Goal: Task Accomplishment & Management: Manage account settings

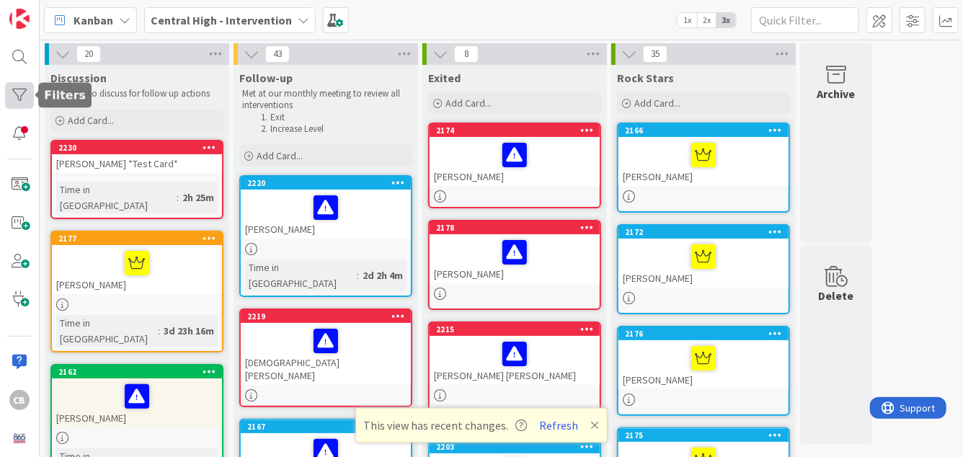
click at [14, 96] on div at bounding box center [19, 95] width 29 height 27
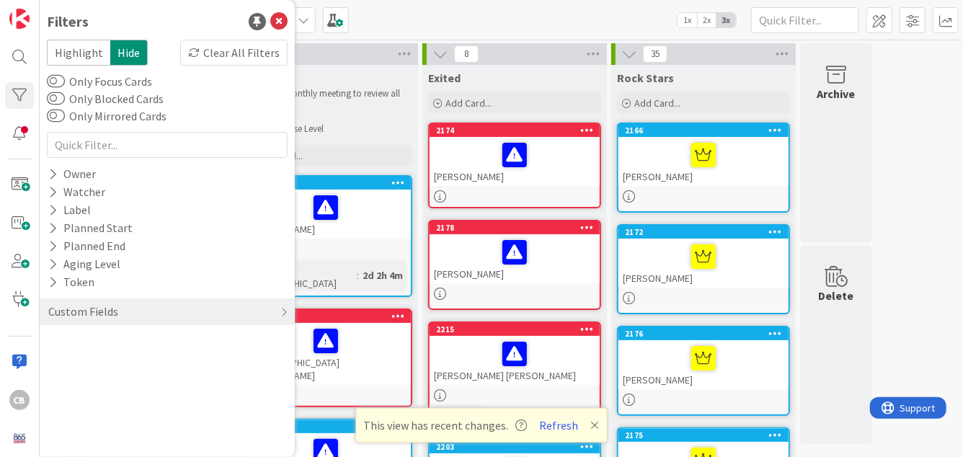
click at [329, 69] on div "Follow-up Met at our monthly meeting to review all interventions Exit Increase …" at bounding box center [326, 101] width 185 height 73
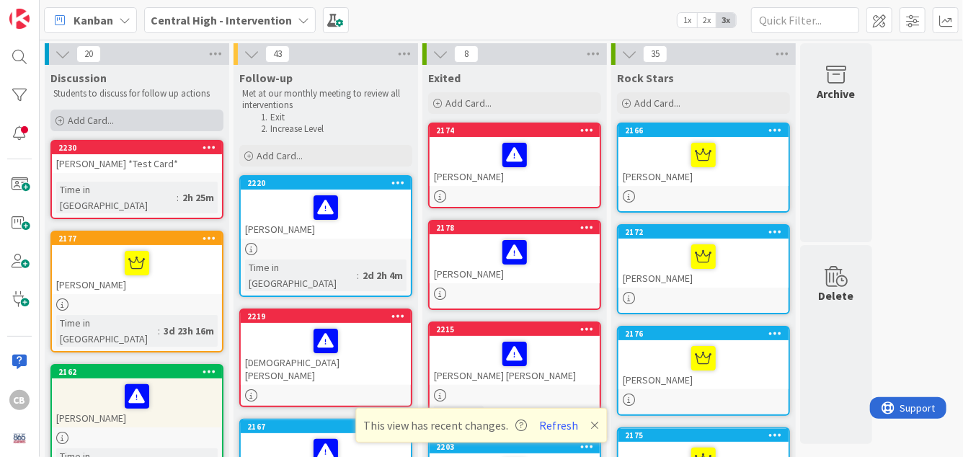
click at [80, 125] on span "Add Card..." at bounding box center [91, 120] width 46 height 13
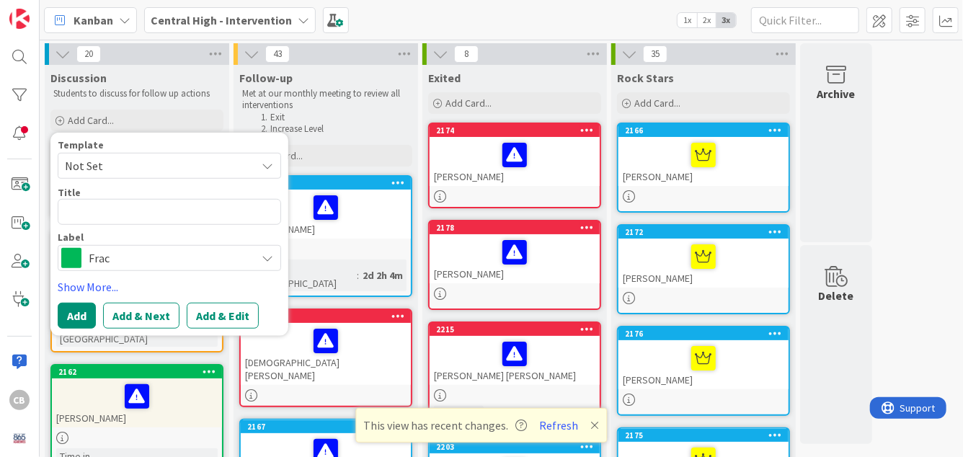
click at [225, 262] on span "Frac" at bounding box center [169, 258] width 160 height 20
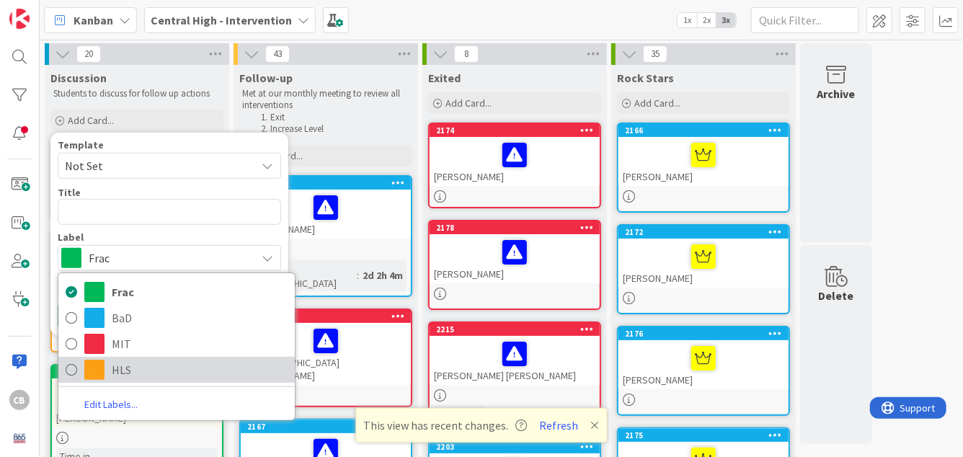
click at [118, 371] on span "HLS" at bounding box center [200, 370] width 176 height 22
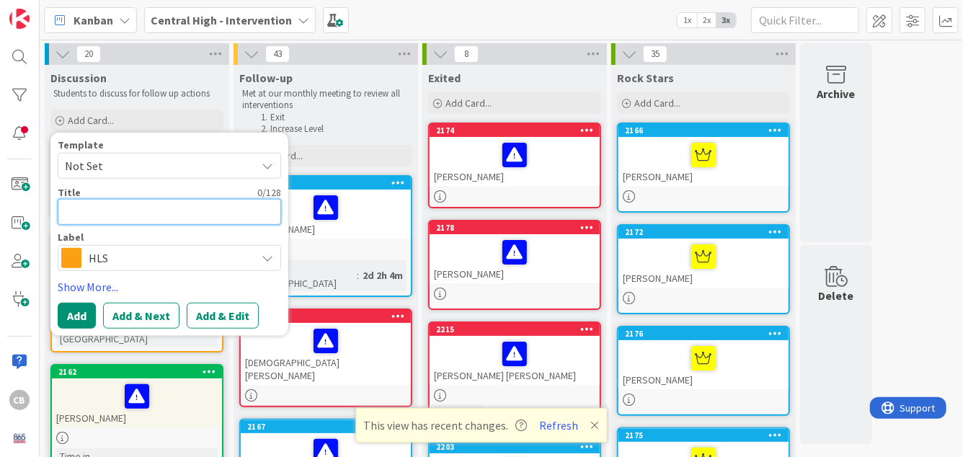
click at [82, 204] on textarea at bounding box center [169, 212] width 223 height 26
type textarea "x"
type textarea "A"
type textarea "x"
type textarea "Au"
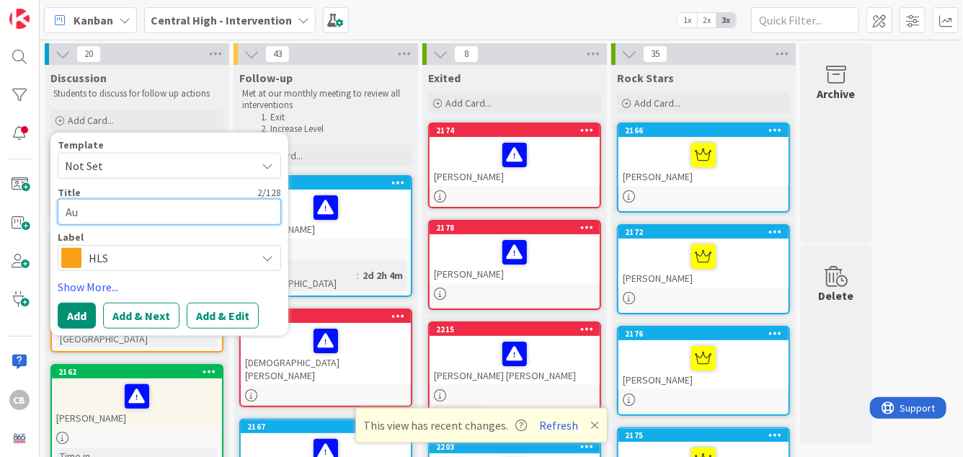
type textarea "x"
type textarea "Aur"
type textarea "x"
type textarea "Aure"
type textarea "x"
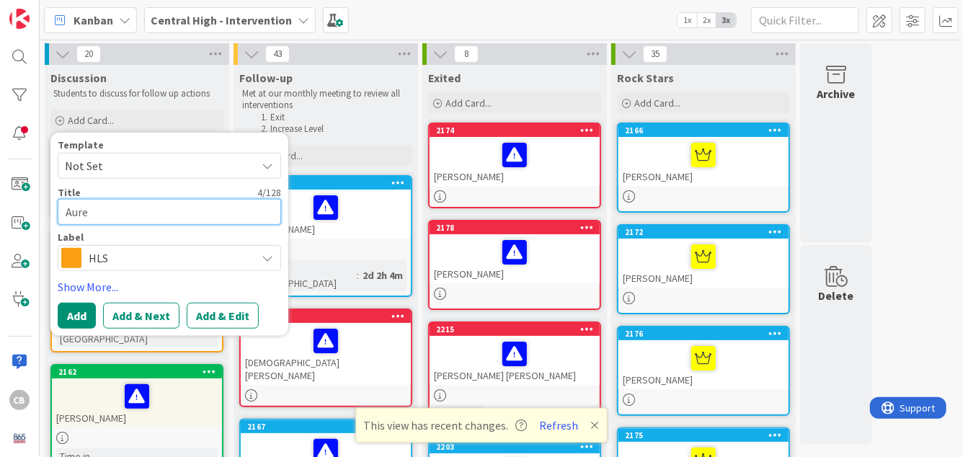
type textarea "[PERSON_NAME]"
type textarea "x"
type textarea "Aureli"
type textarea "x"
type textarea "[PERSON_NAME]"
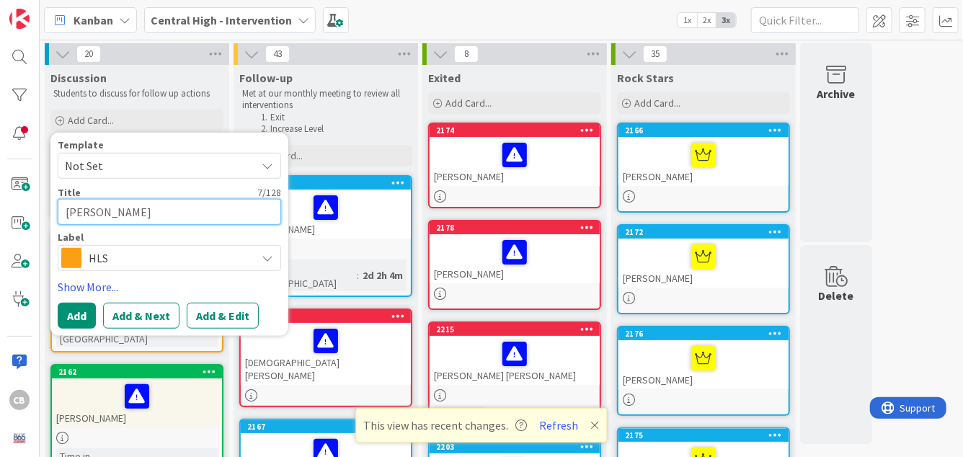
type textarea "x"
type textarea "[PERSON_NAME]"
type textarea "x"
type textarea "[PERSON_NAME]"
type textarea "x"
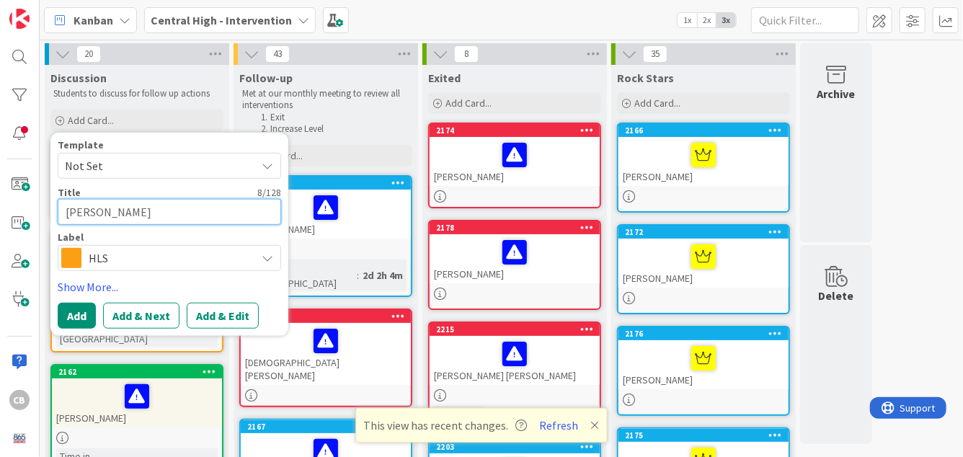
type textarea "[PERSON_NAME]"
type textarea "x"
type textarea "[PERSON_NAME]"
type textarea "x"
type textarea "[PERSON_NAME]"
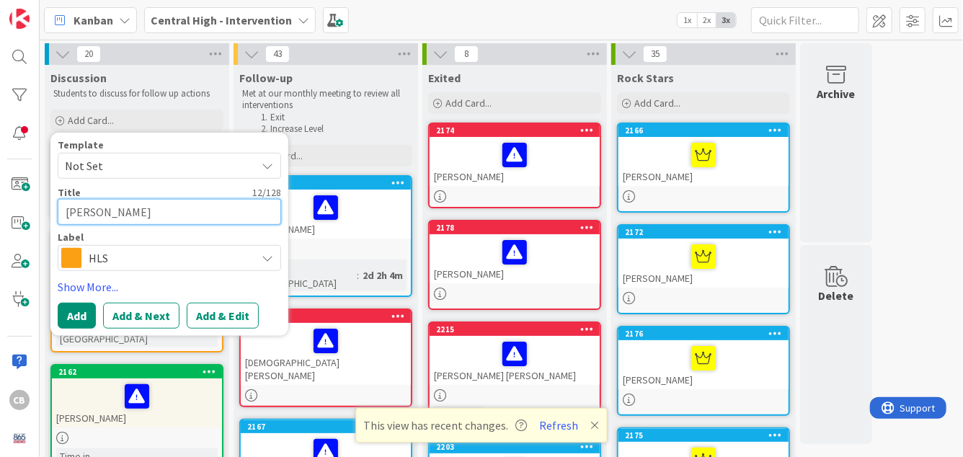
type textarea "x"
type textarea "[PERSON_NAME]"
type textarea "x"
type textarea "[PERSON_NAME]"
type textarea "x"
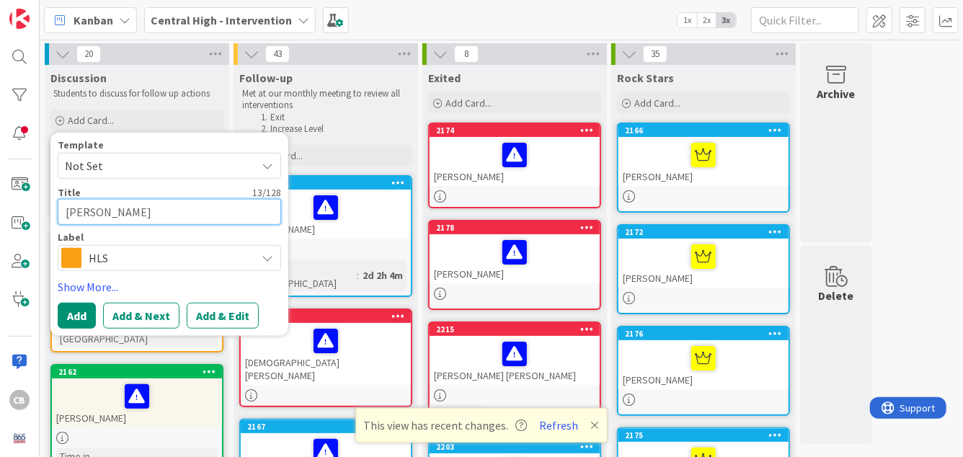
type textarea "[PERSON_NAME]"
type textarea "x"
type textarea "[PERSON_NAME]"
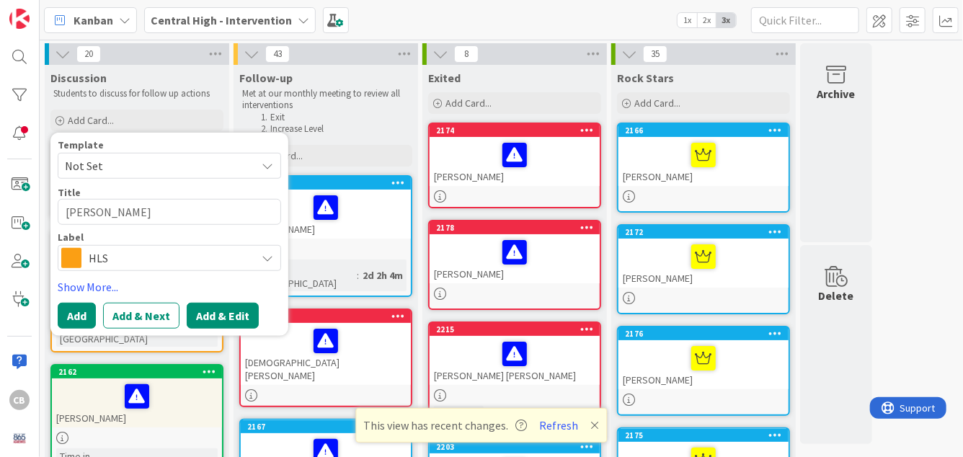
click at [218, 312] on button "Add & Edit" at bounding box center [223, 316] width 72 height 26
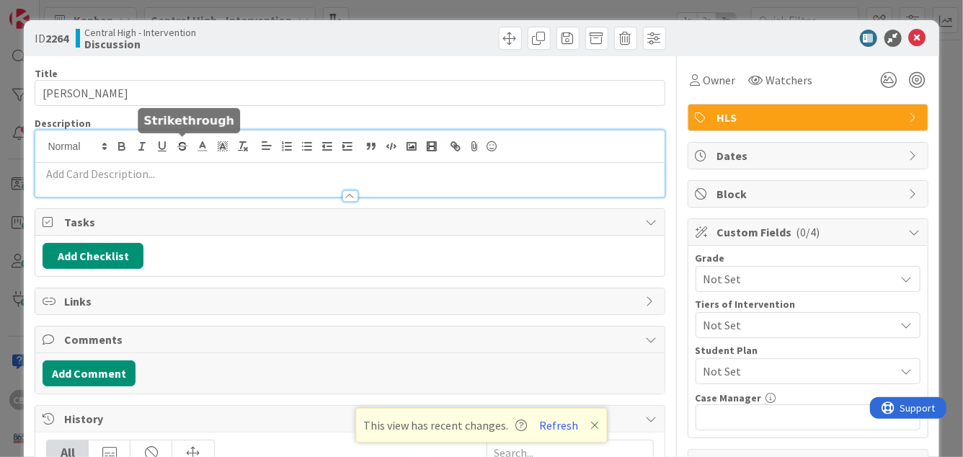
click at [174, 145] on div at bounding box center [349, 163] width 629 height 66
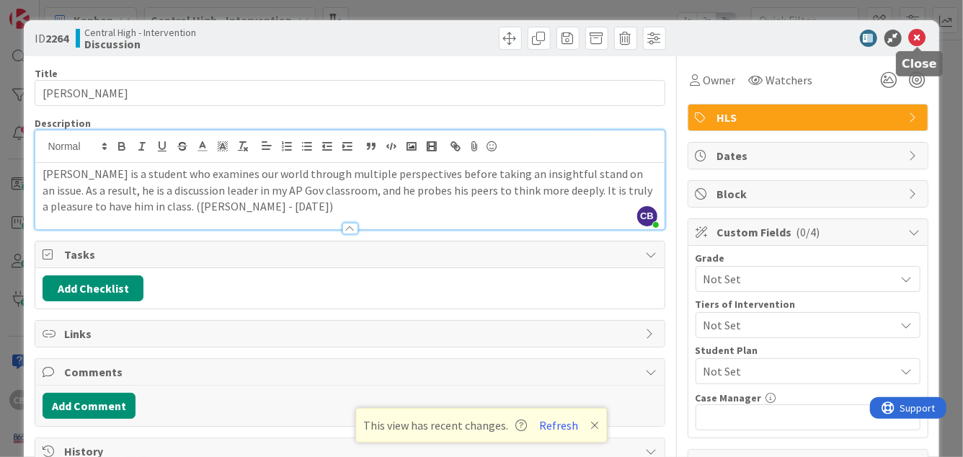
click at [918, 40] on icon at bounding box center [917, 38] width 17 height 17
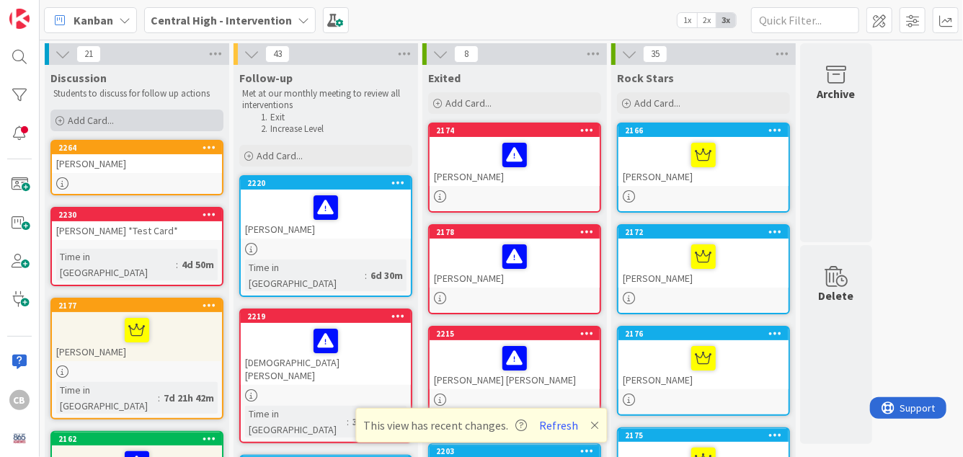
click at [84, 124] on span "Add Card..." at bounding box center [91, 120] width 46 height 13
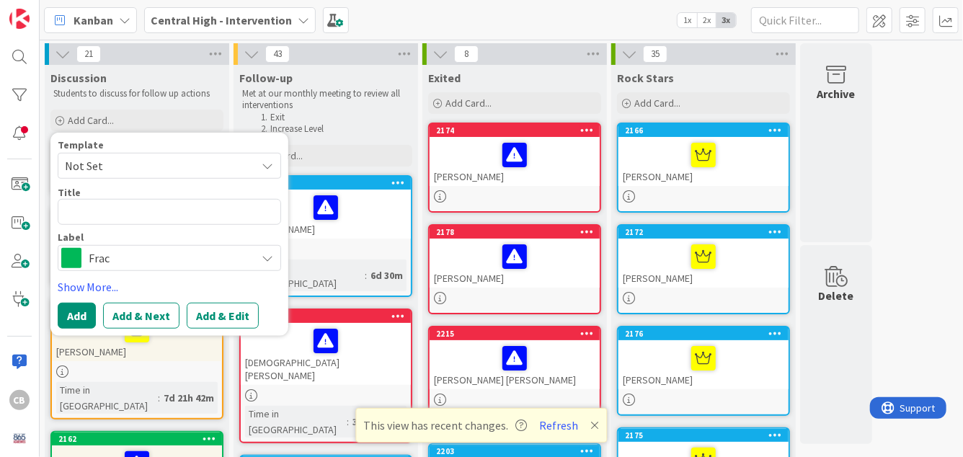
click at [135, 257] on span "Frac" at bounding box center [169, 258] width 160 height 20
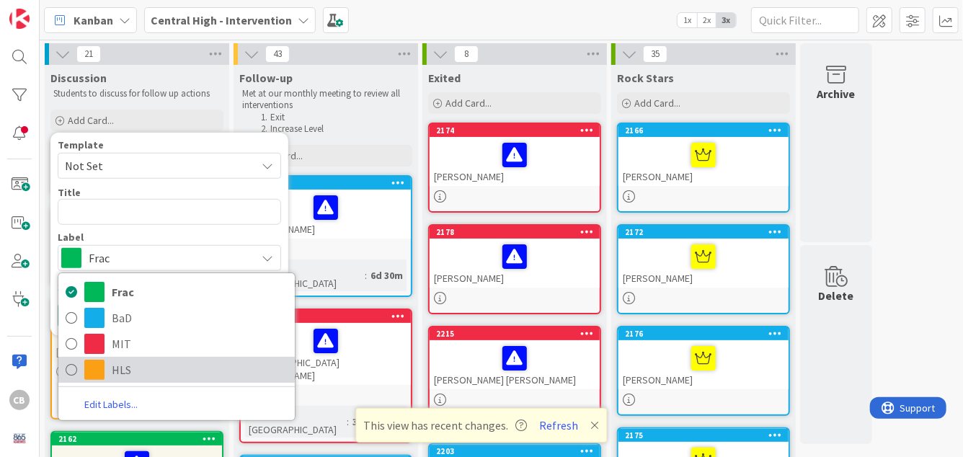
click at [112, 367] on span "HLS" at bounding box center [200, 370] width 176 height 22
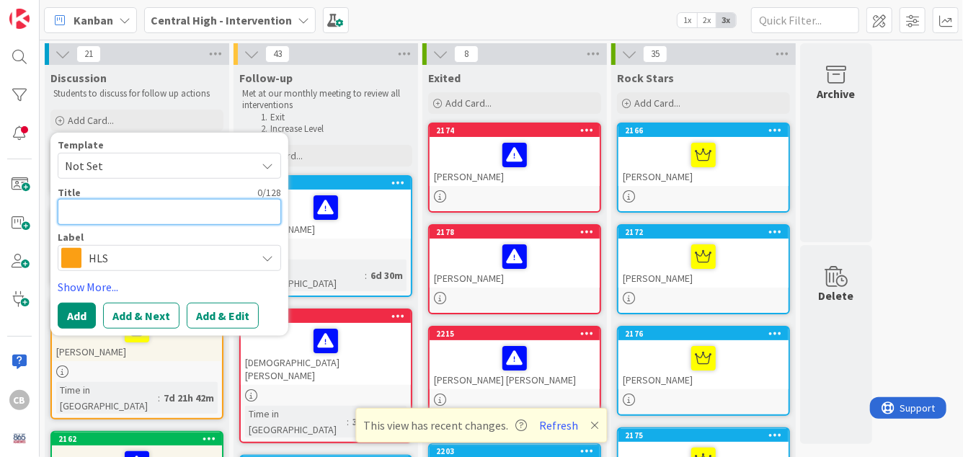
click at [94, 216] on textarea at bounding box center [169, 212] width 223 height 26
paste textarea "[PERSON_NAME]'[PERSON_NAME]"
type textarea "x"
type textarea "[PERSON_NAME]'[PERSON_NAME]"
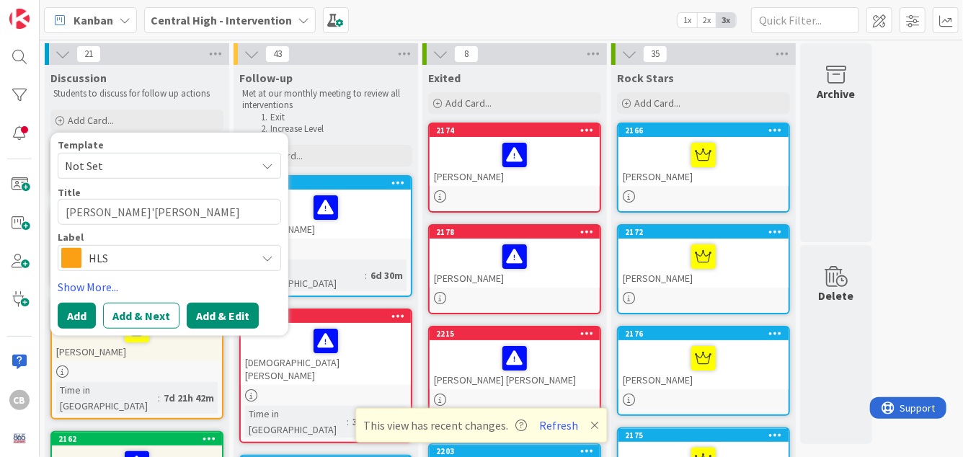
click at [233, 316] on button "Add & Edit" at bounding box center [223, 316] width 72 height 26
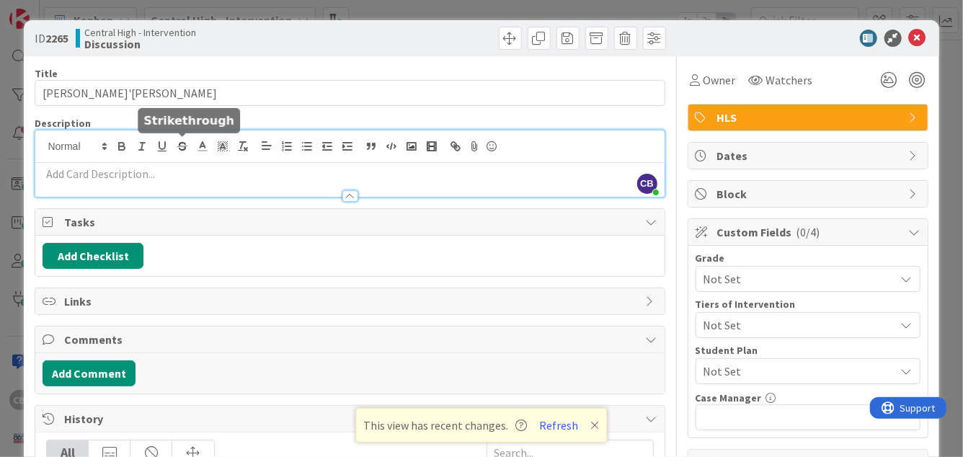
click at [192, 149] on div "CB [PERSON_NAME] just joined" at bounding box center [349, 163] width 629 height 66
paste div
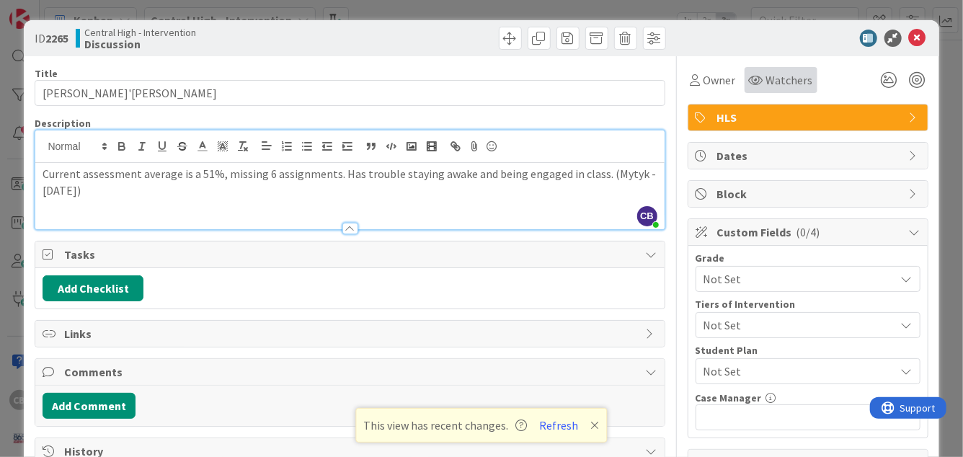
click at [781, 86] on span "Watchers" at bounding box center [789, 79] width 47 height 17
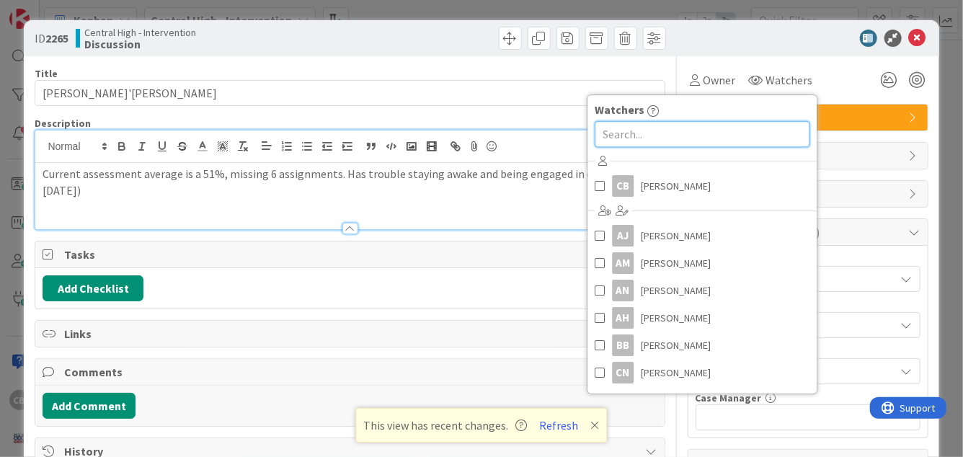
click at [679, 134] on input "text" at bounding box center [702, 134] width 215 height 26
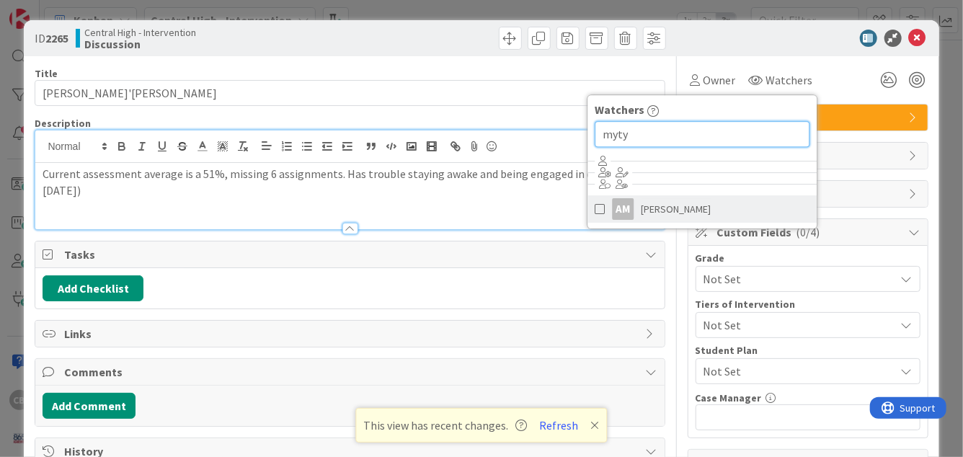
type input "myty"
click at [675, 209] on span "[PERSON_NAME]" at bounding box center [676, 209] width 70 height 22
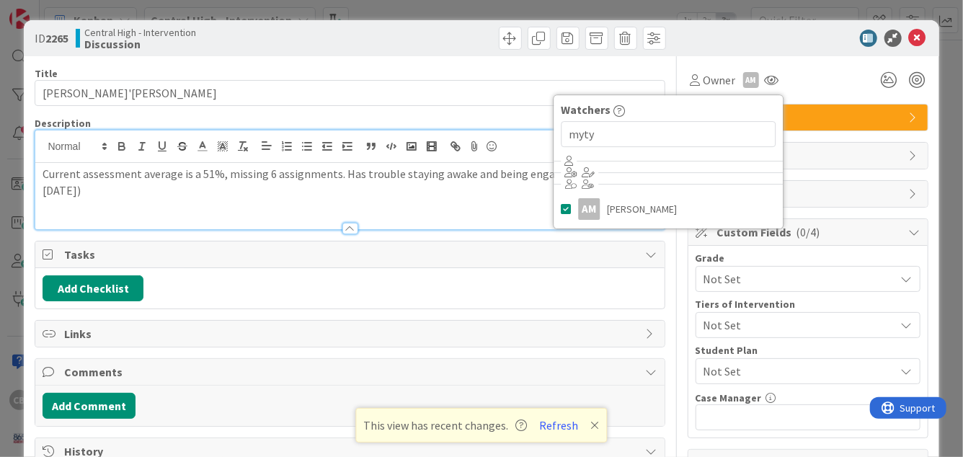
click at [856, 76] on div "Owner AM Watchers myty AM [PERSON_NAME]" at bounding box center [808, 80] width 241 height 26
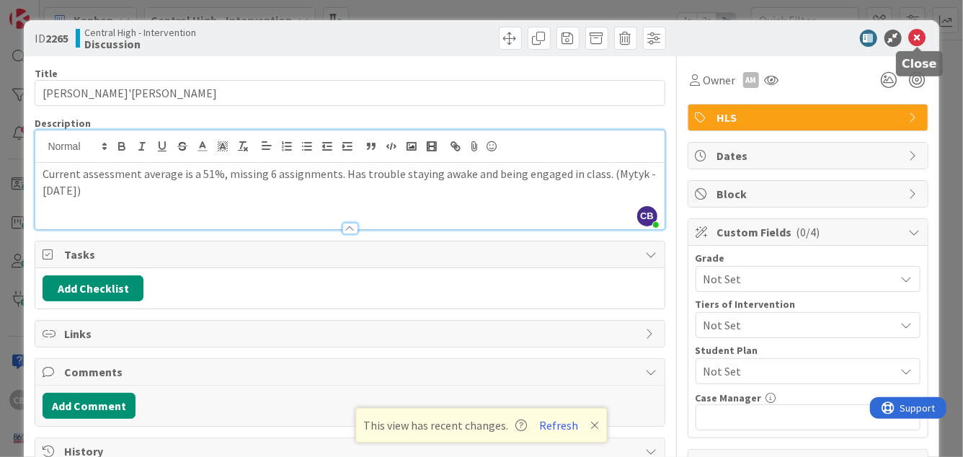
click at [918, 39] on icon at bounding box center [917, 38] width 17 height 17
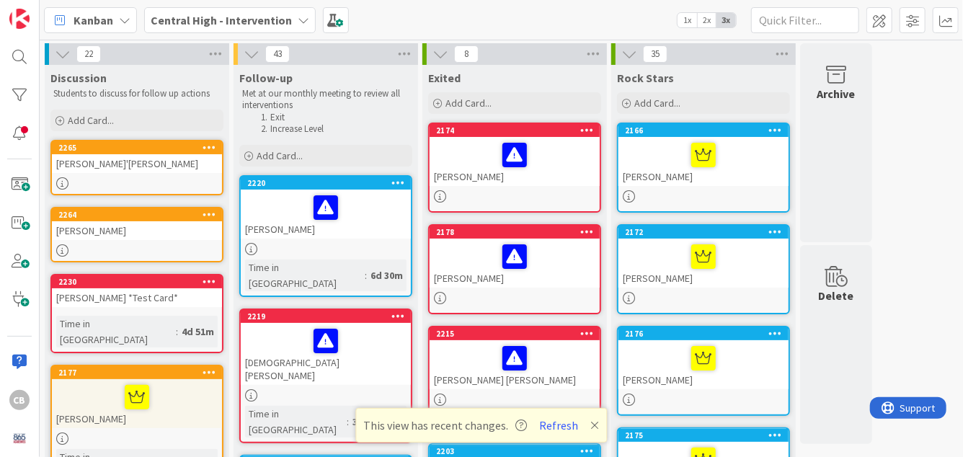
click at [168, 164] on div "[PERSON_NAME]'[PERSON_NAME]" at bounding box center [137, 163] width 170 height 19
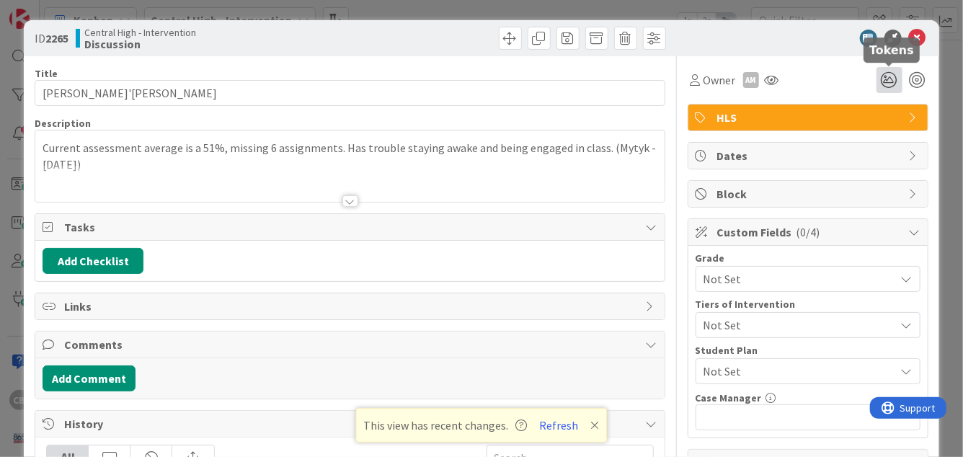
click at [890, 83] on icon at bounding box center [890, 80] width 26 height 26
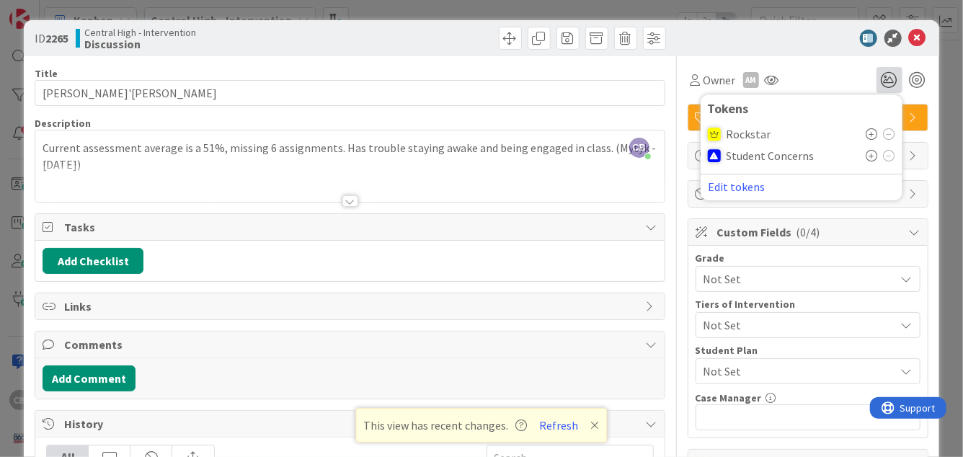
click at [873, 155] on icon at bounding box center [873, 156] width 12 height 12
click at [915, 38] on icon at bounding box center [917, 38] width 17 height 17
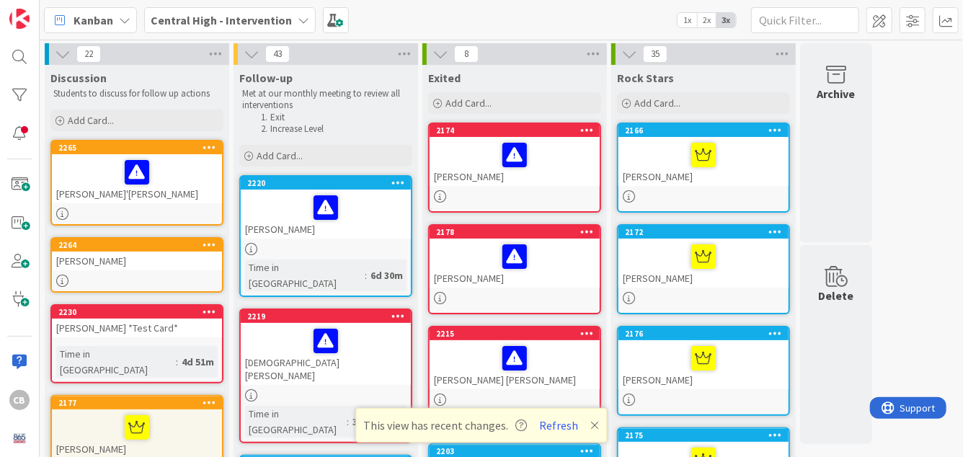
click at [182, 254] on div "[PERSON_NAME]" at bounding box center [137, 261] width 170 height 19
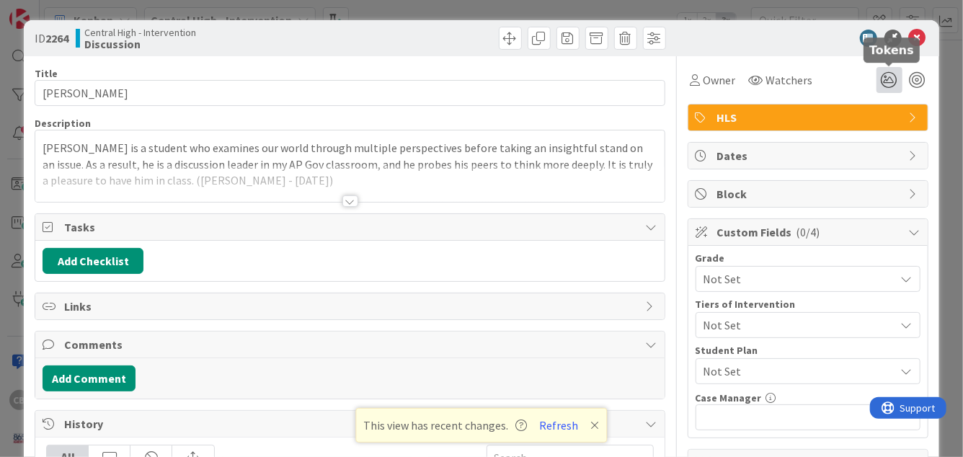
click at [895, 84] on icon at bounding box center [890, 80] width 26 height 26
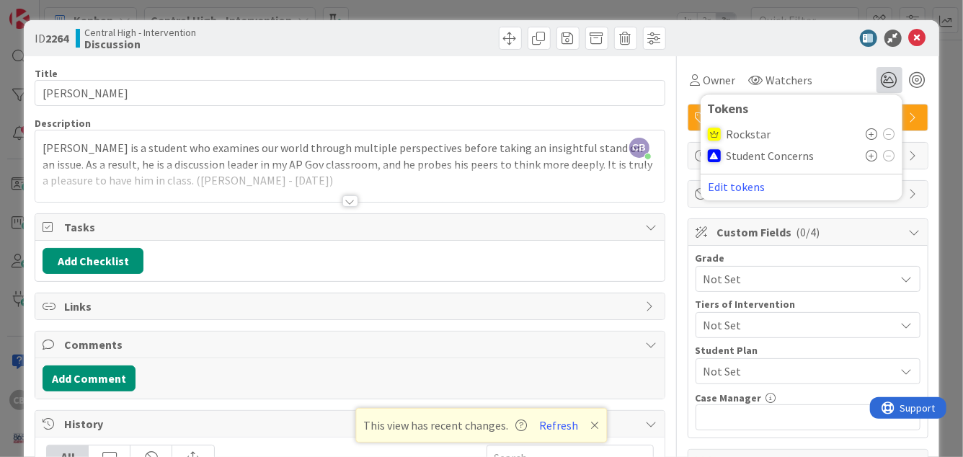
click at [869, 133] on icon at bounding box center [873, 134] width 12 height 12
click at [917, 41] on icon at bounding box center [917, 38] width 17 height 17
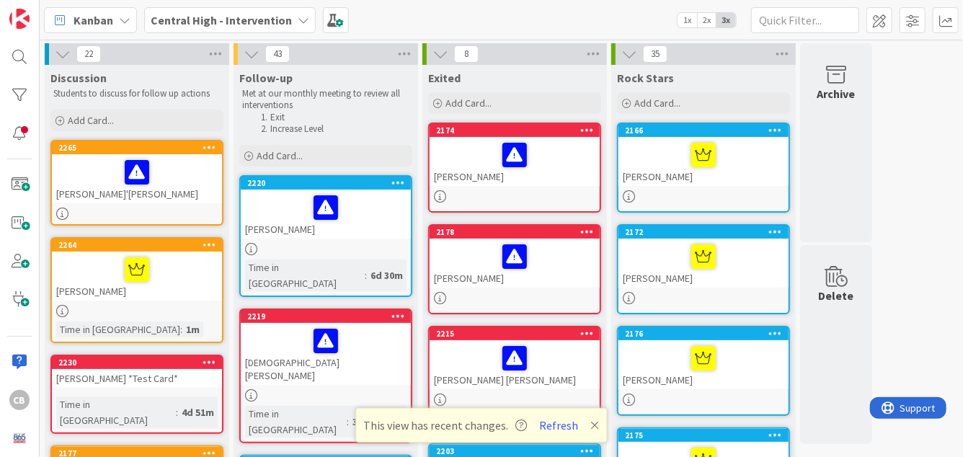
click at [192, 292] on div "[PERSON_NAME]" at bounding box center [137, 276] width 170 height 49
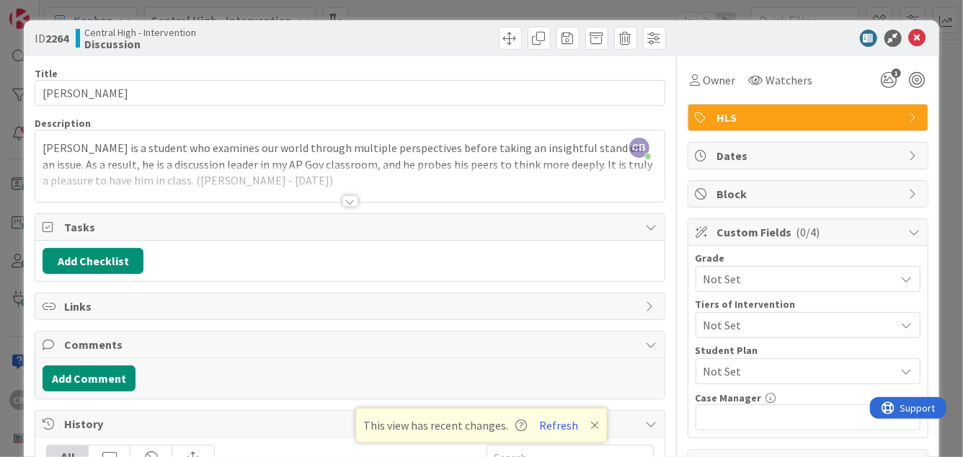
click at [272, 181] on div at bounding box center [349, 183] width 629 height 37
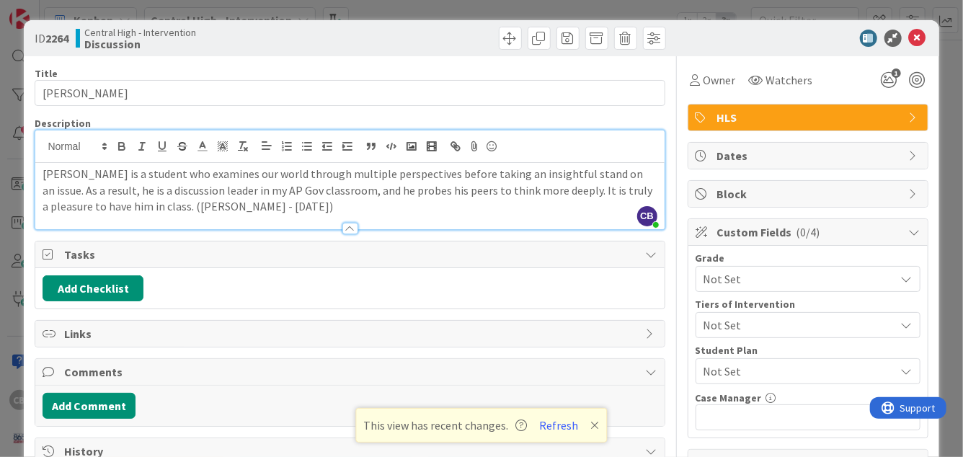
click at [274, 207] on p "[PERSON_NAME] is a student who examines our world through multiple perspectives…" at bounding box center [350, 190] width 614 height 49
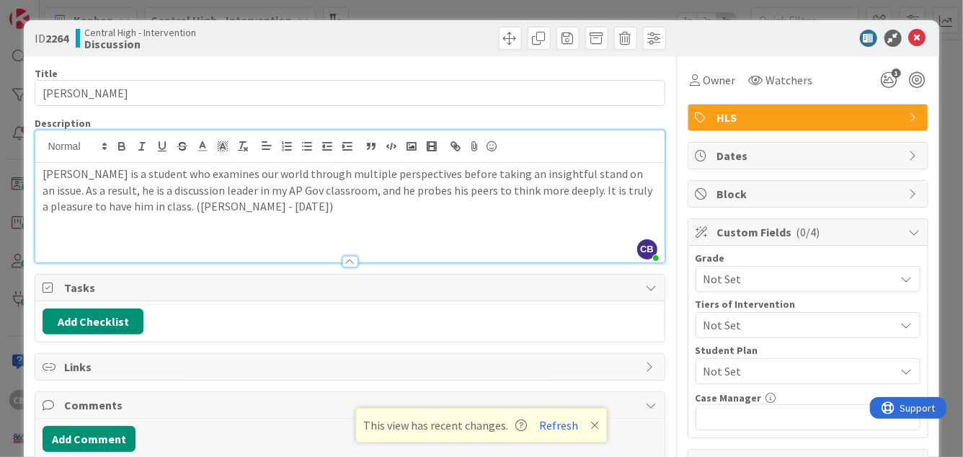
paste div
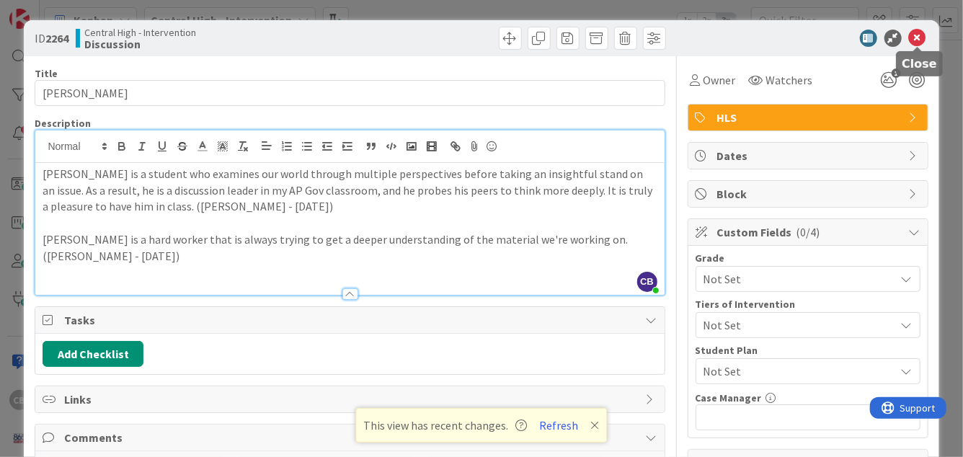
click at [918, 41] on icon at bounding box center [917, 38] width 17 height 17
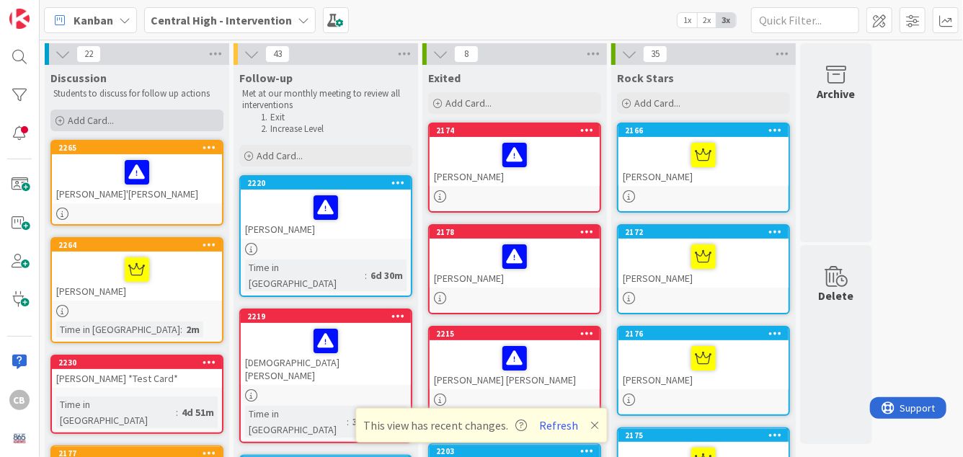
click at [113, 118] on span "Add Card..." at bounding box center [91, 120] width 46 height 13
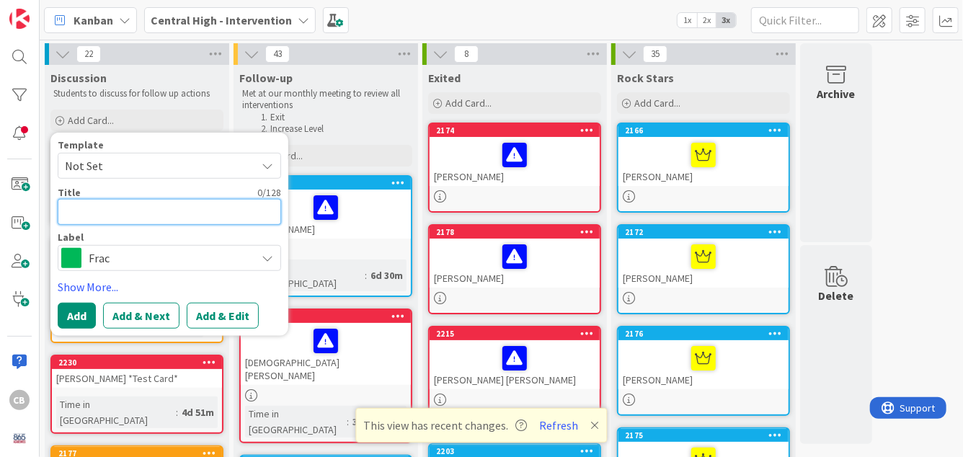
paste textarea "[PERSON_NAME]"
type textarea "x"
type textarea "[PERSON_NAME]"
click at [159, 264] on span "Frac" at bounding box center [169, 258] width 160 height 20
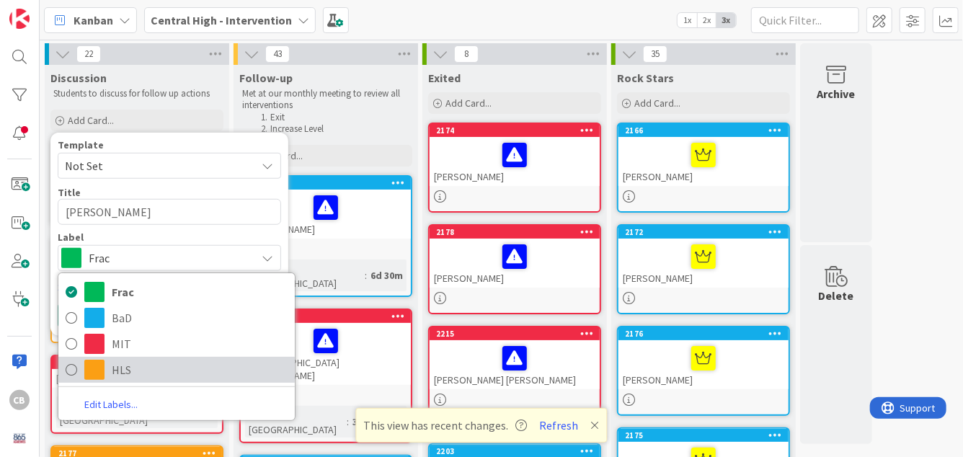
click at [117, 360] on span "HLS" at bounding box center [200, 370] width 176 height 22
type textarea "x"
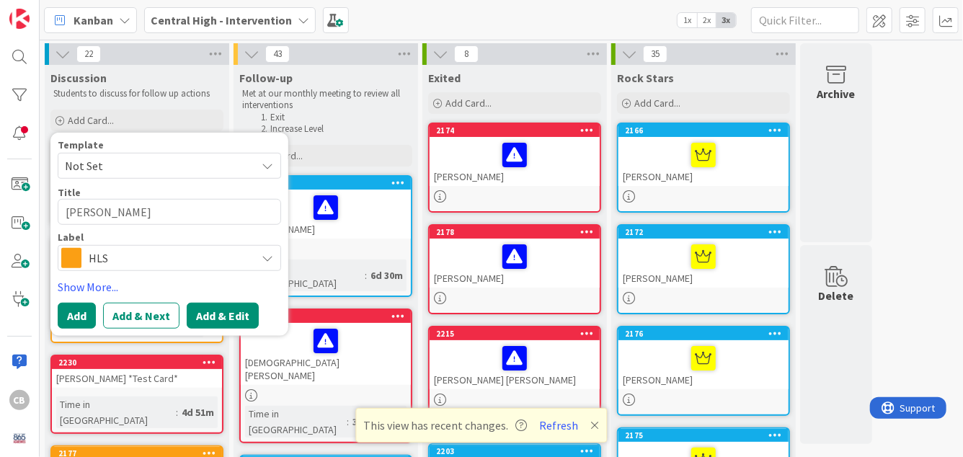
click at [211, 312] on button "Add & Edit" at bounding box center [223, 316] width 72 height 26
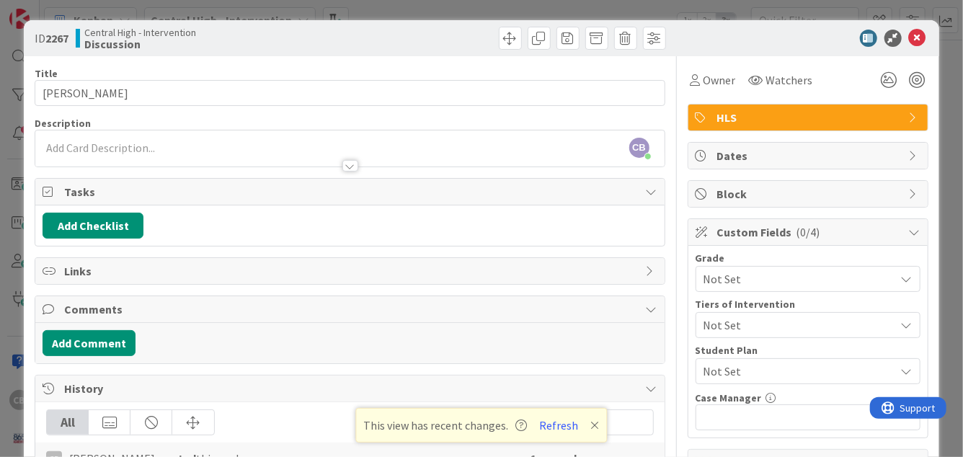
click at [157, 146] on div "CB [PERSON_NAME] just joined" at bounding box center [349, 148] width 629 height 36
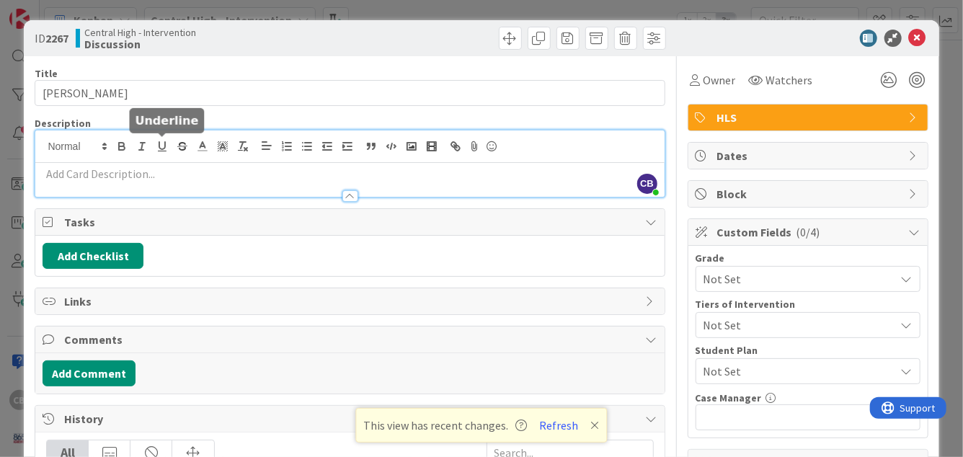
paste div
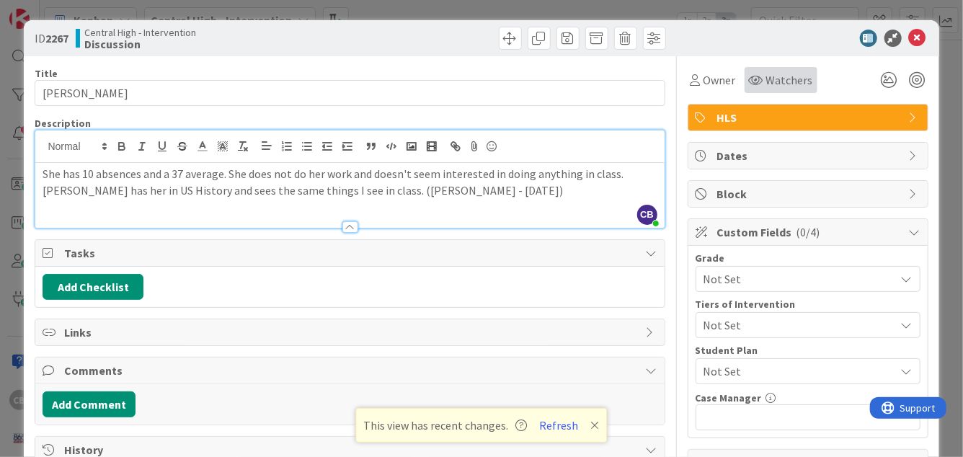
click at [774, 80] on span "Watchers" at bounding box center [789, 79] width 47 height 17
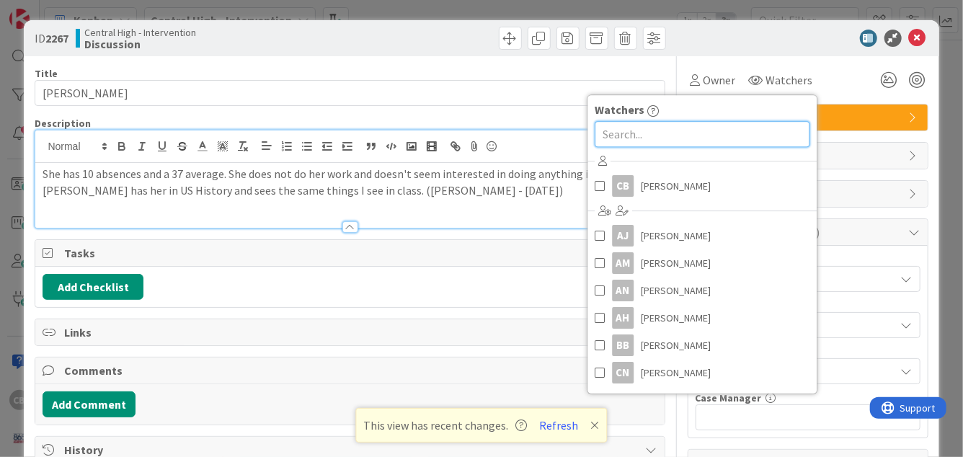
click at [628, 141] on input "text" at bounding box center [702, 134] width 215 height 26
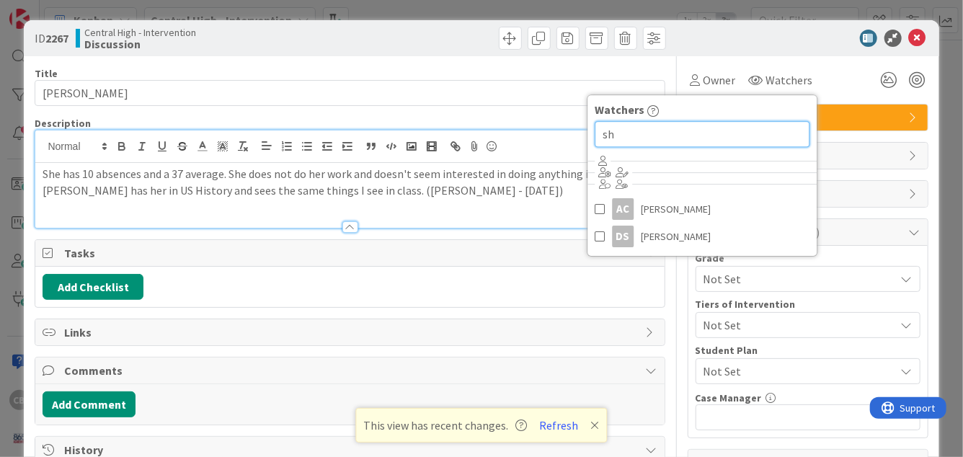
type input "s"
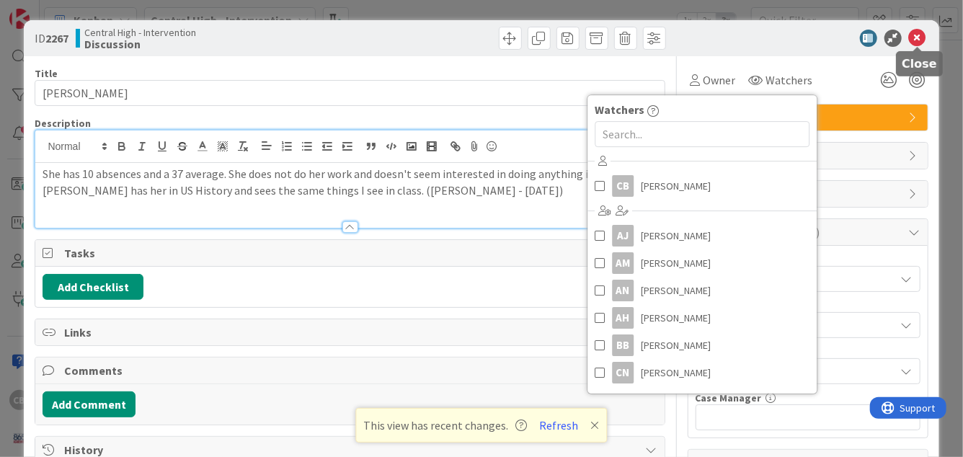
click at [920, 40] on icon at bounding box center [917, 38] width 17 height 17
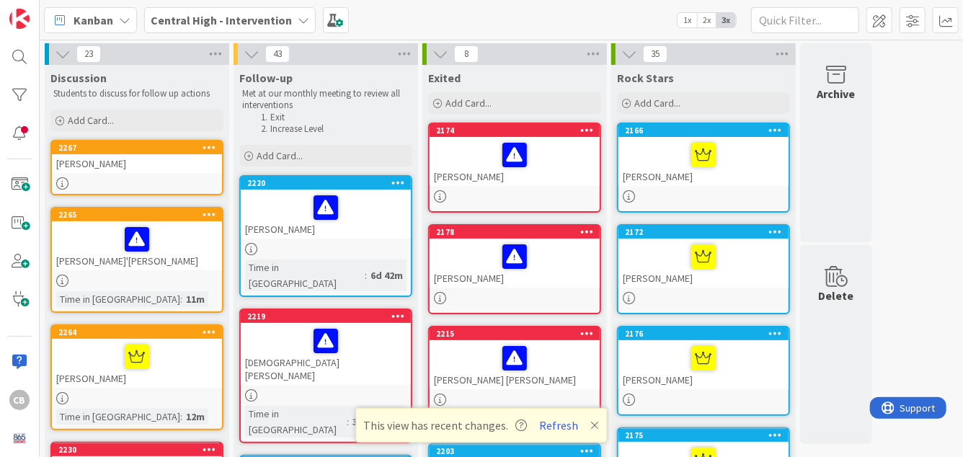
click at [185, 154] on div "2267" at bounding box center [137, 147] width 170 height 13
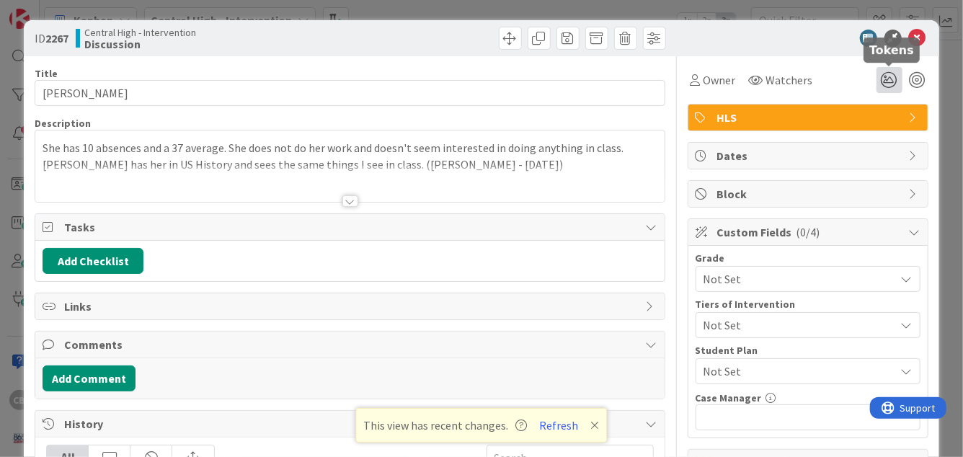
click at [890, 81] on icon at bounding box center [890, 80] width 26 height 26
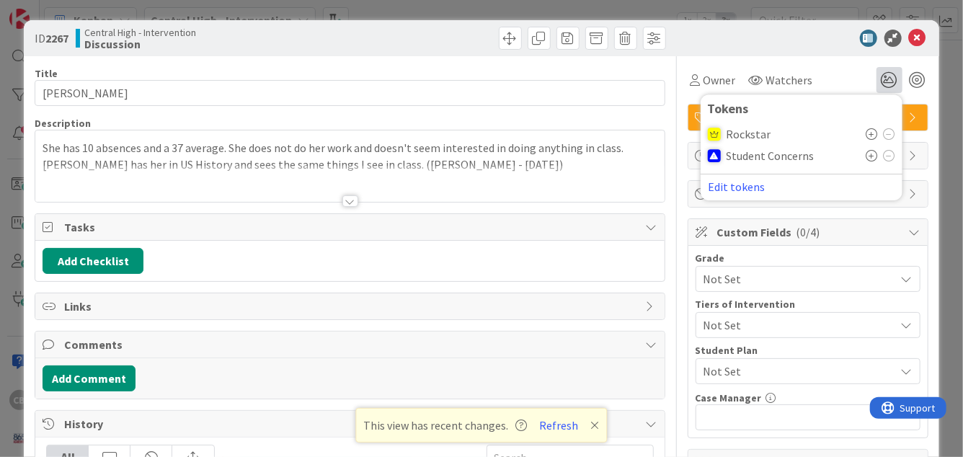
click at [748, 136] on span "Rockstar" at bounding box center [749, 134] width 45 height 13
click at [869, 154] on icon at bounding box center [873, 156] width 12 height 12
click at [914, 37] on icon at bounding box center [917, 38] width 17 height 17
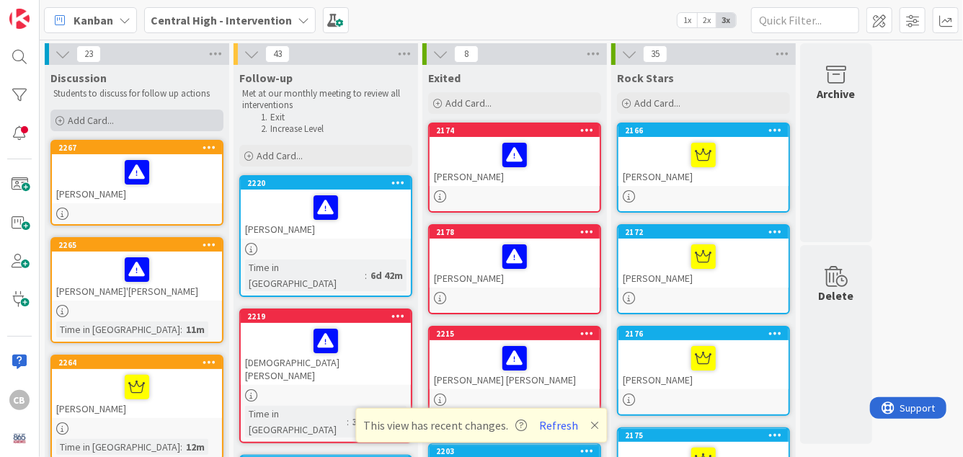
click at [115, 120] on div "Add Card..." at bounding box center [136, 121] width 173 height 22
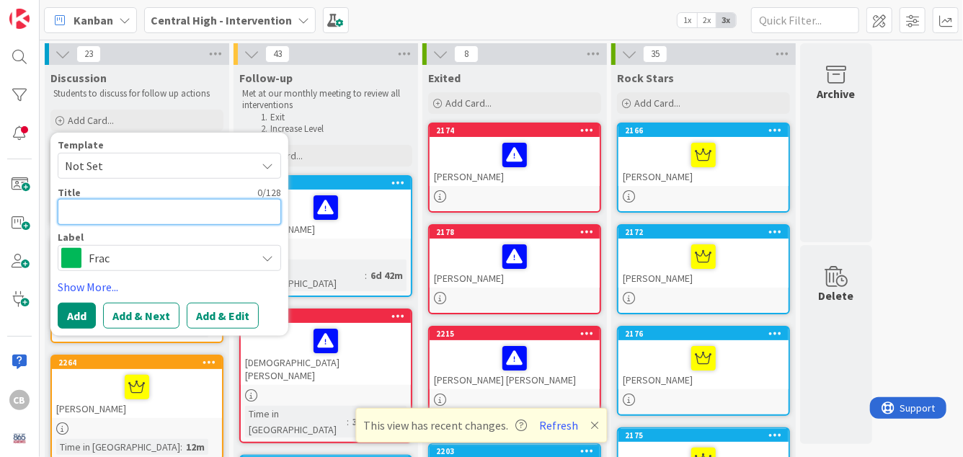
type textarea "x"
type textarea "Cl"
type textarea "x"
type textarea "Cla"
type textarea "x"
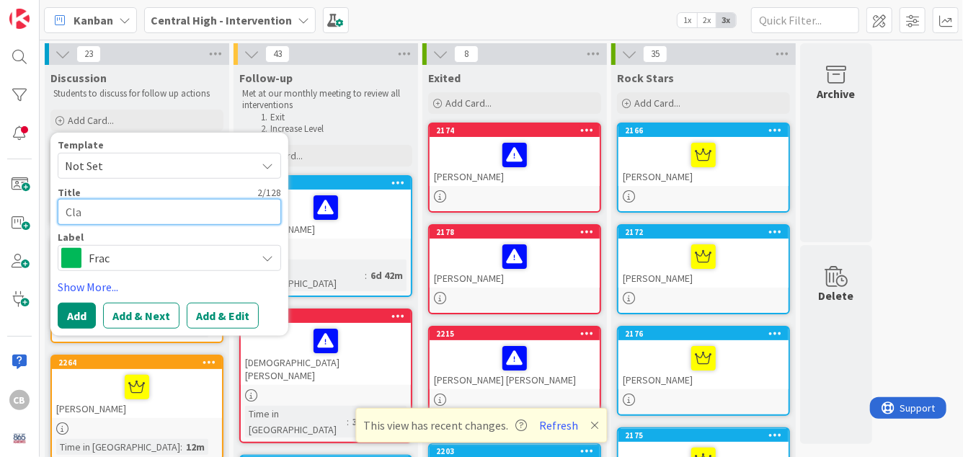
type textarea "Clau"
type textarea "x"
type textarea "[PERSON_NAME]"
type textarea "x"
type textarea "Claudi"
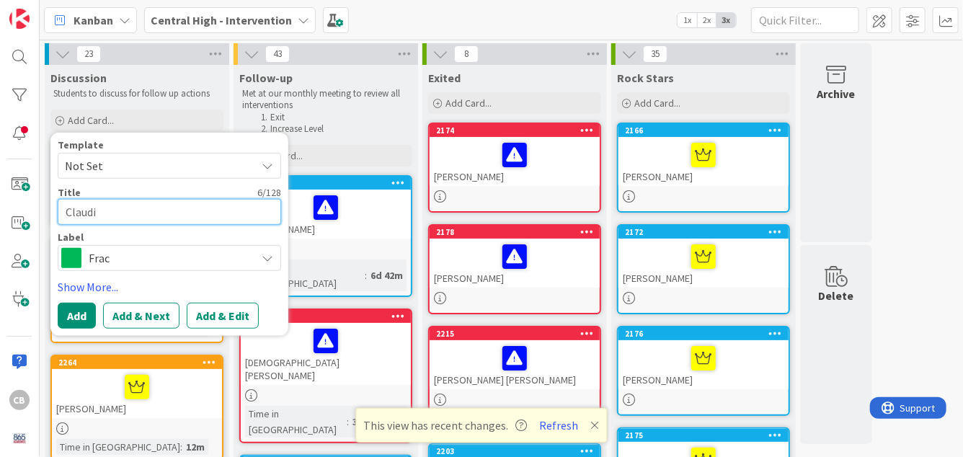
type textarea "x"
type textarea "[PERSON_NAME]"
type textarea "x"
type textarea "[PERSON_NAME]"
type textarea "x"
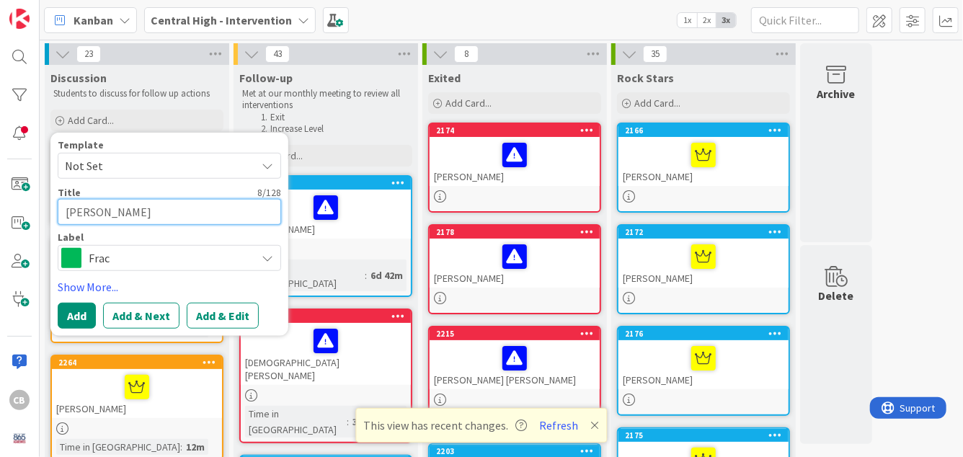
type textarea "[PERSON_NAME]"
type textarea "x"
type textarea "[PERSON_NAME]"
type textarea "x"
type textarea "[PERSON_NAME]"
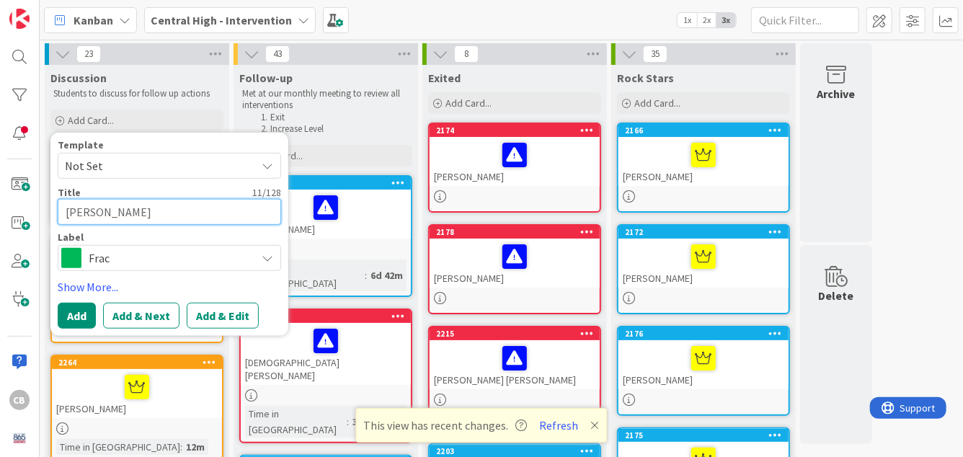
type textarea "x"
type textarea "[PERSON_NAME] [PERSON_NAME]"
type textarea "x"
type textarea "[PERSON_NAME] [PERSON_NAME]"
type textarea "x"
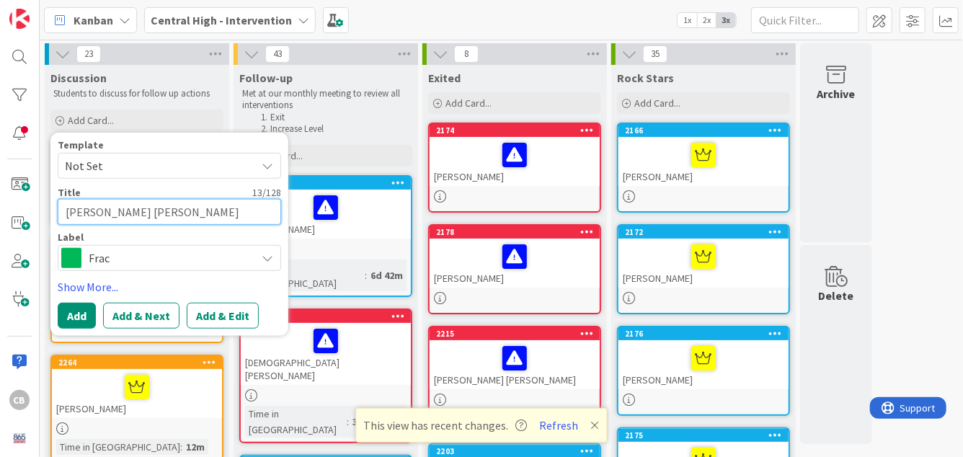
type textarea "[PERSON_NAME] [PERSON_NAME] P"
type textarea "x"
type textarea "[PERSON_NAME] [PERSON_NAME] Pa"
type textarea "x"
type textarea "[PERSON_NAME] [PERSON_NAME] Pas"
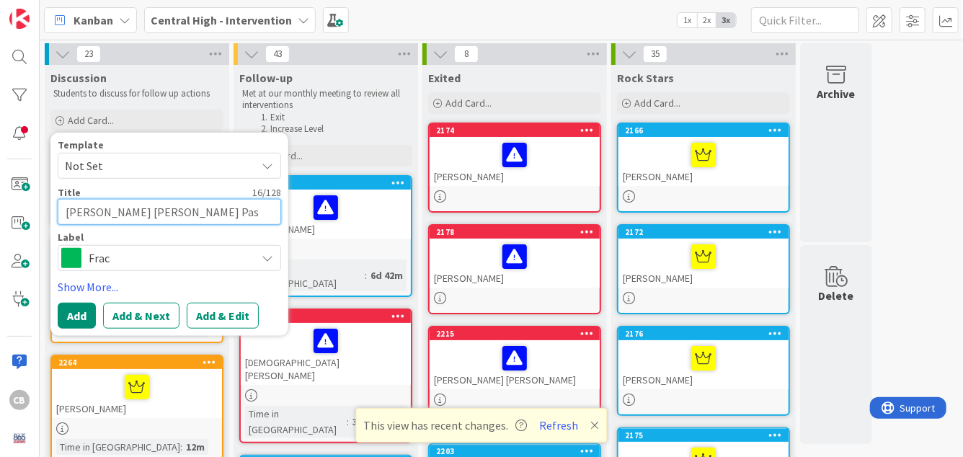
type textarea "x"
type textarea "[PERSON_NAME] [PERSON_NAME] Pasc"
type textarea "x"
type textarea "[PERSON_NAME]"
type textarea "x"
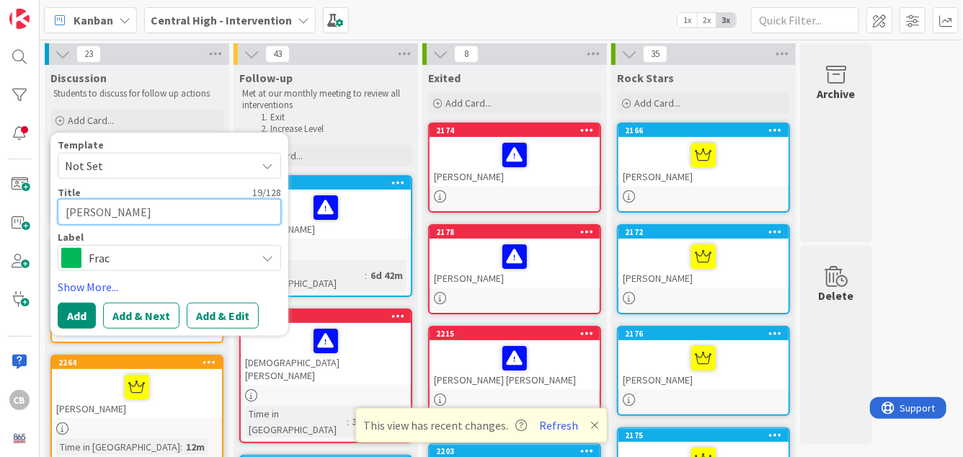
type textarea "[PERSON_NAME]"
click at [123, 262] on span "Frac" at bounding box center [169, 258] width 160 height 20
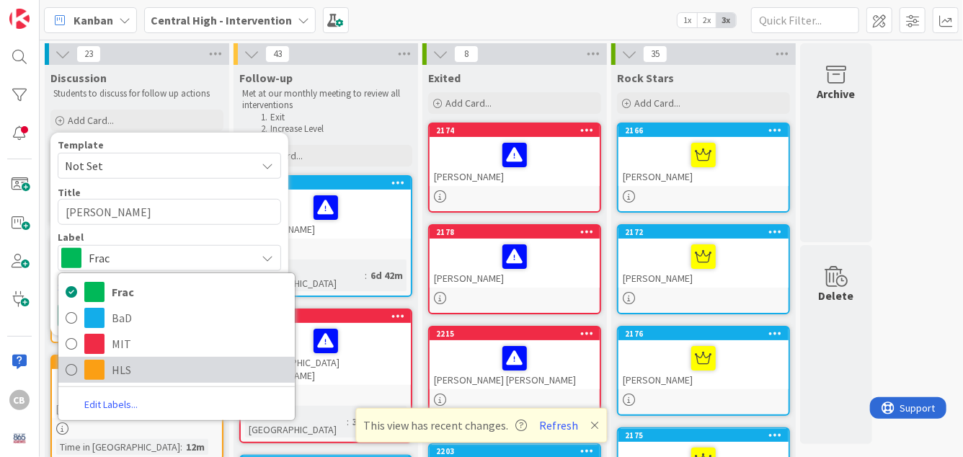
click at [119, 367] on span "HLS" at bounding box center [200, 370] width 176 height 22
type textarea "x"
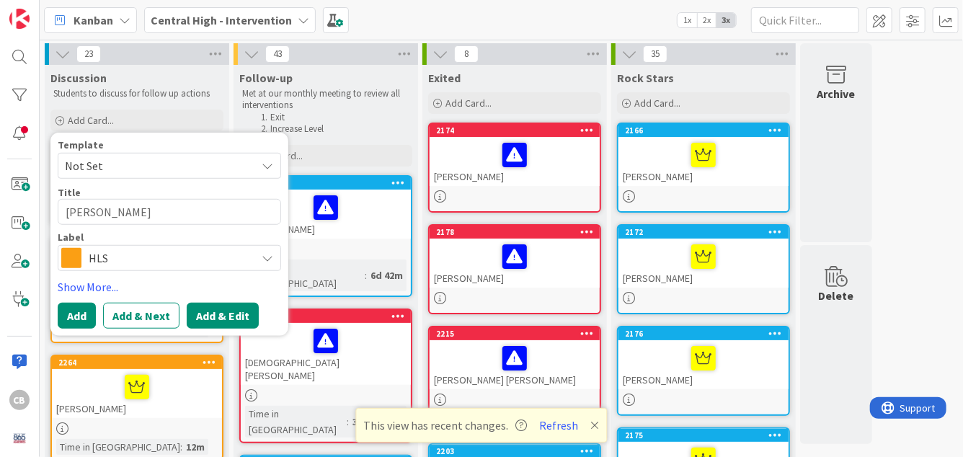
click at [234, 314] on button "Add & Edit" at bounding box center [223, 316] width 72 height 26
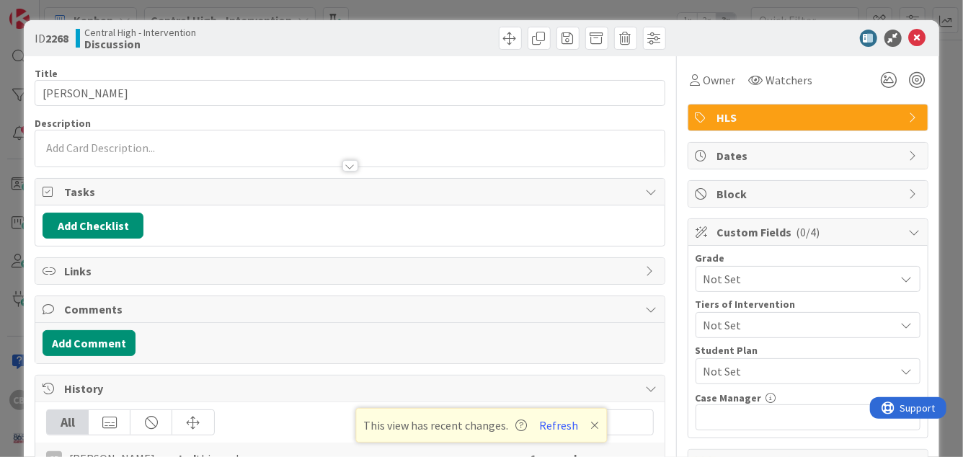
click at [266, 154] on div at bounding box center [349, 158] width 629 height 15
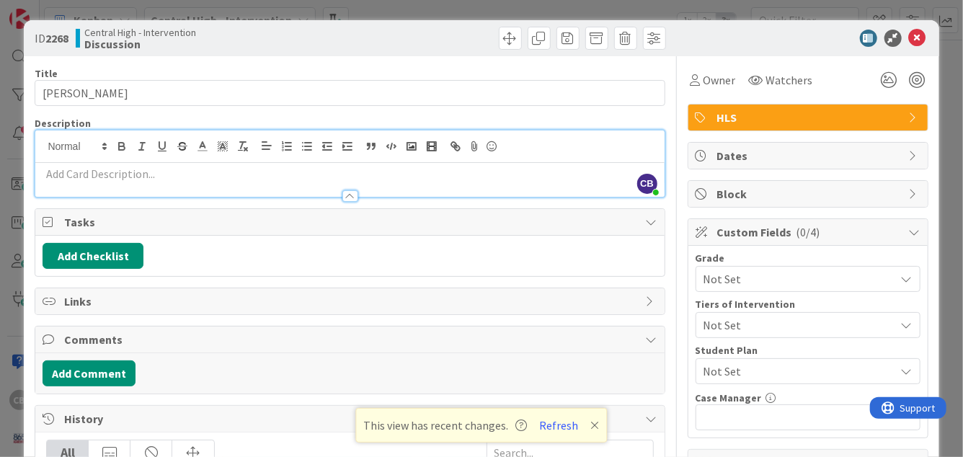
click at [239, 172] on p at bounding box center [350, 174] width 614 height 17
paste div
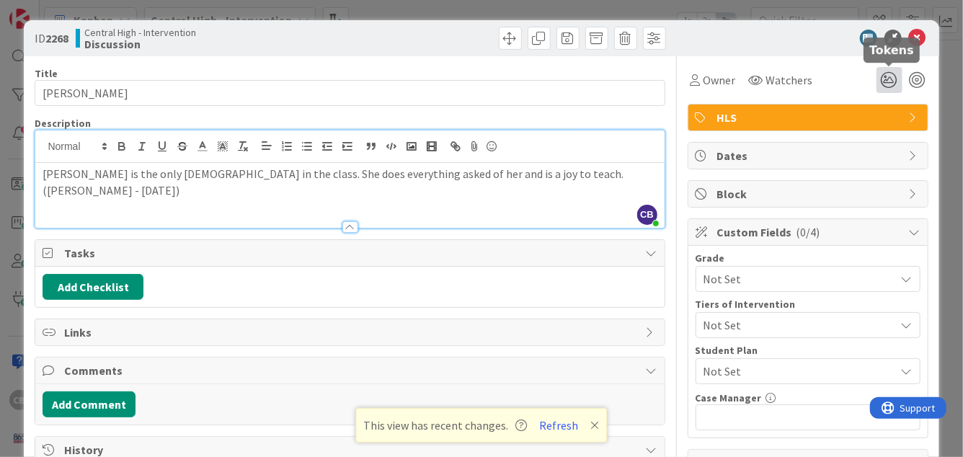
click at [891, 82] on icon at bounding box center [890, 80] width 26 height 26
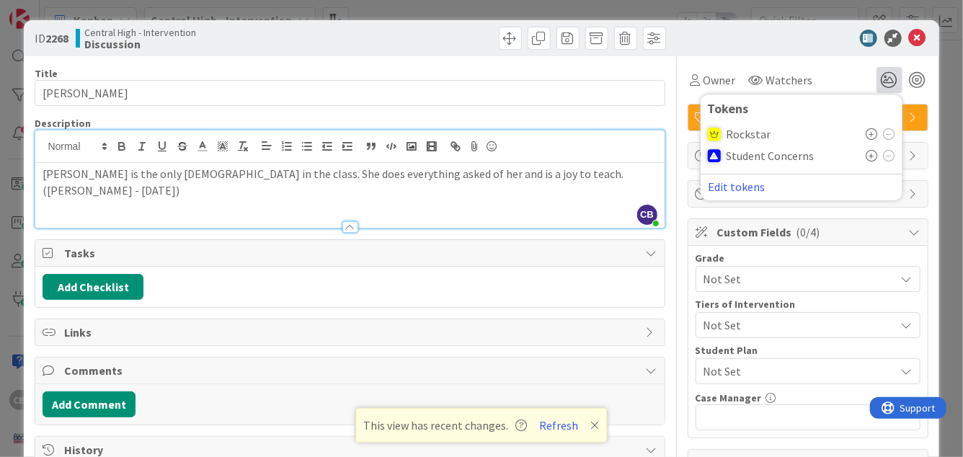
click at [872, 135] on icon at bounding box center [873, 134] width 12 height 12
click at [919, 40] on icon at bounding box center [917, 38] width 17 height 17
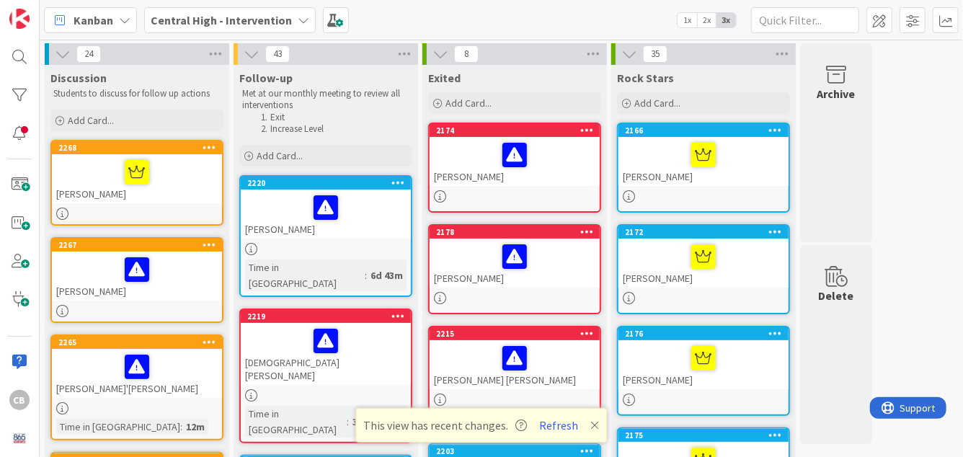
click at [178, 279] on div at bounding box center [136, 269] width 161 height 30
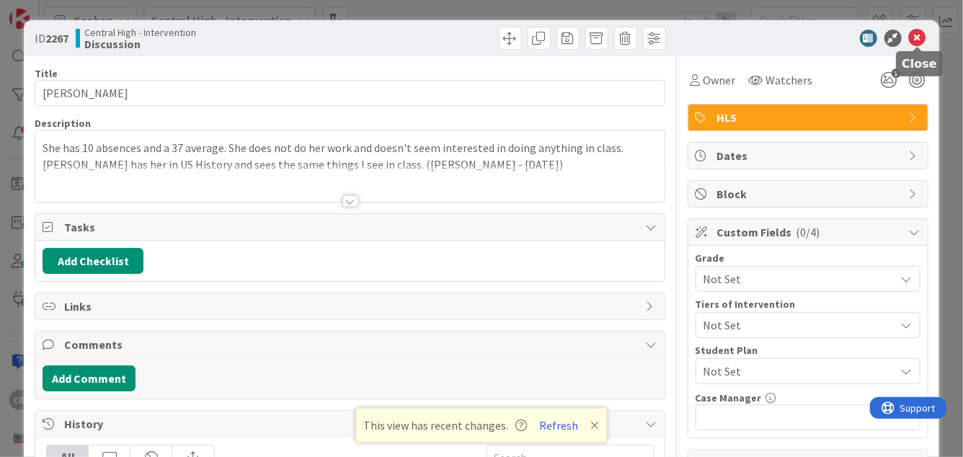
click at [918, 35] on icon at bounding box center [917, 38] width 17 height 17
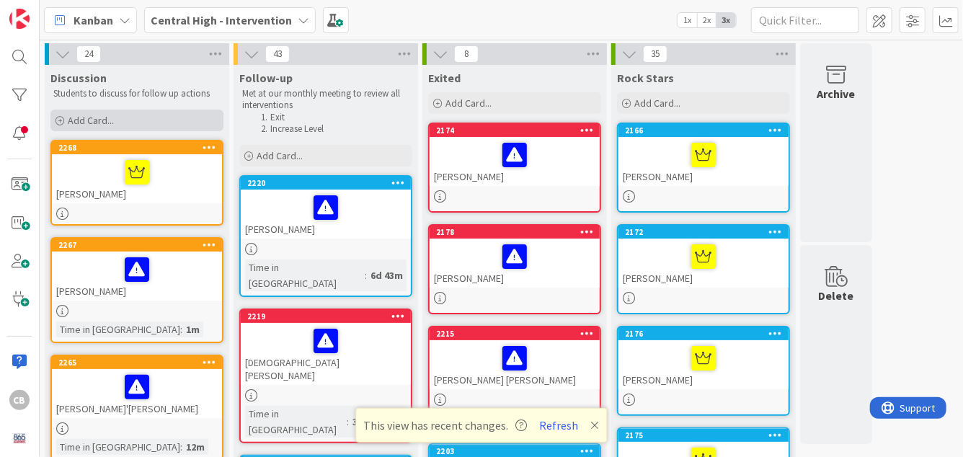
click at [126, 120] on div "Add Card..." at bounding box center [136, 121] width 173 height 22
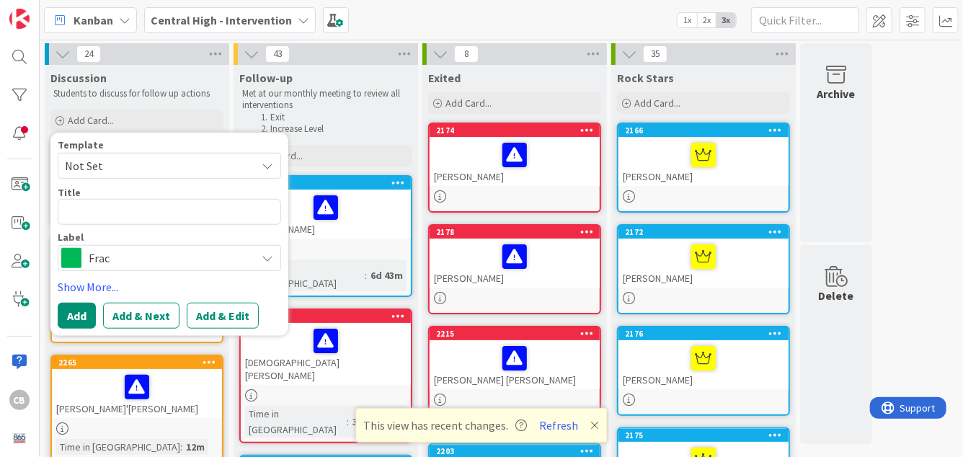
click at [120, 260] on span "Frac" at bounding box center [169, 258] width 160 height 20
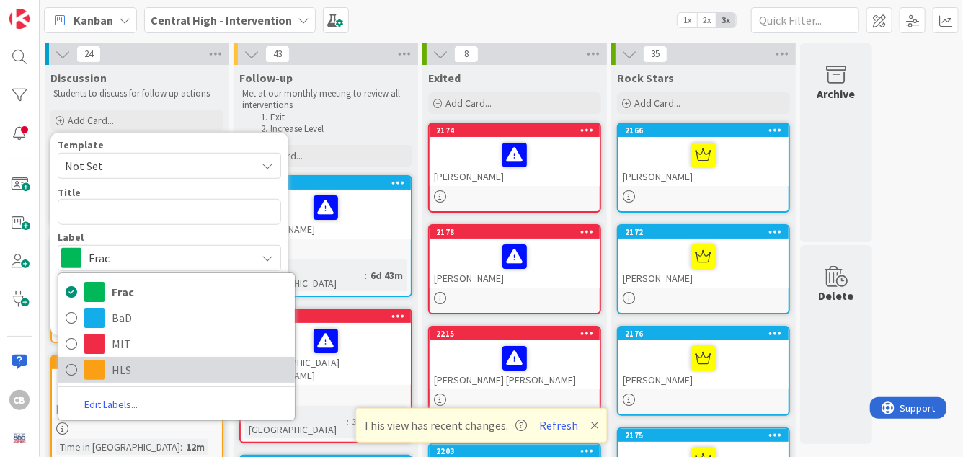
click at [125, 376] on span "HLS" at bounding box center [200, 370] width 176 height 22
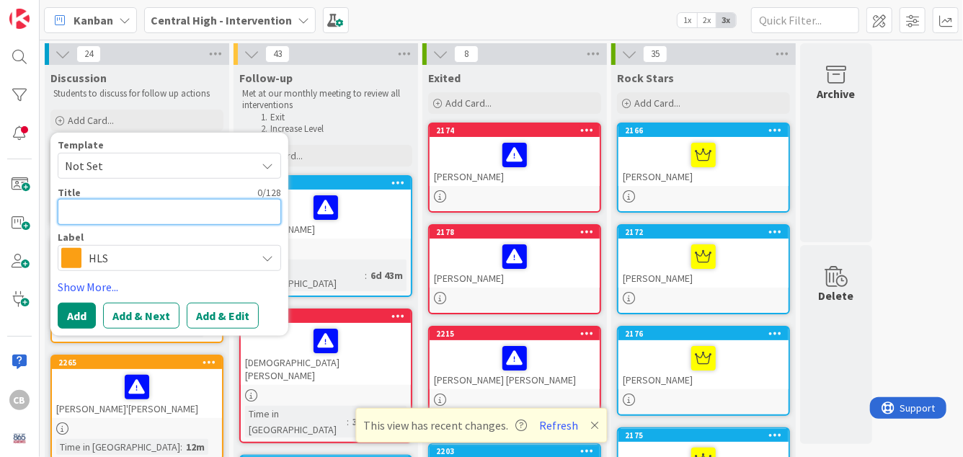
click at [115, 217] on textarea at bounding box center [169, 212] width 223 height 26
paste textarea "Deny is failing government due to not completing majority of the assignments/ho…"
type textarea "x"
type textarea "Deny is failing government due to not completing majority of the assignments/ho…"
type textarea "x"
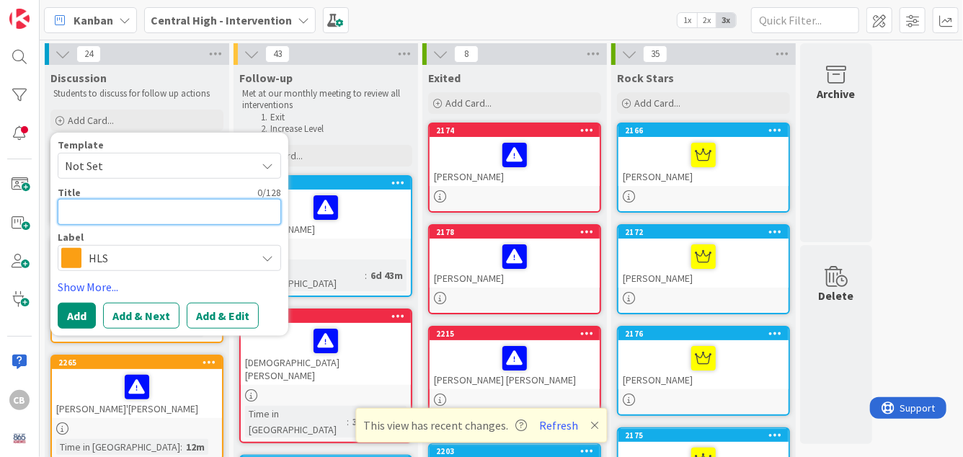
type textarea "D"
type textarea "x"
type textarea "De"
type textarea "x"
type textarea "Den"
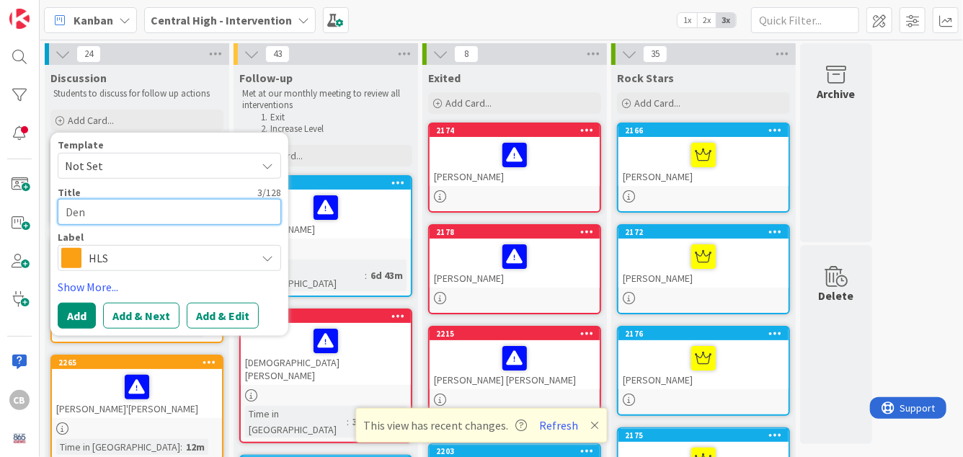
type textarea "x"
type textarea "Deny"
type textarea "x"
type textarea "Deny"
drag, startPoint x: 112, startPoint y: 210, endPoint x: 0, endPoint y: 200, distance: 112.1
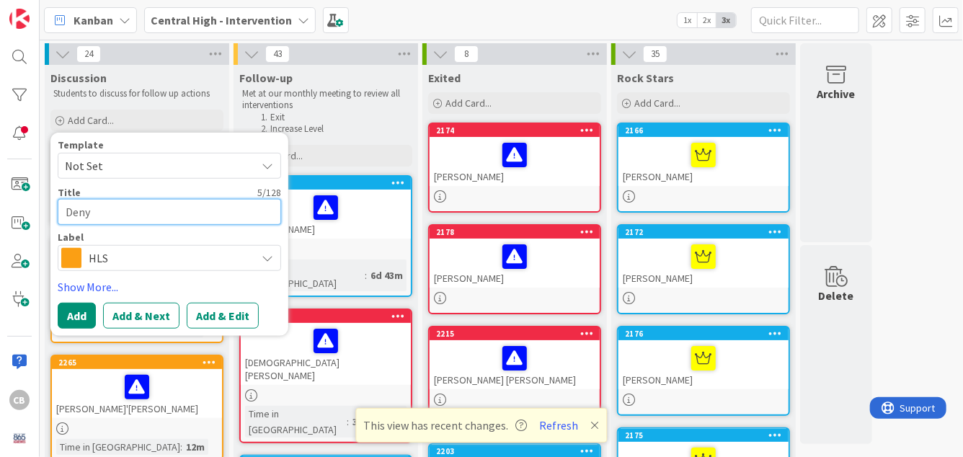
click at [0, 201] on div "CB Kanban Central High - Intervention 1x 2x 3x 24 Discussion Students to discus…" at bounding box center [481, 228] width 963 height 457
paste textarea "[PERSON_NAME]"
type textarea "x"
type textarea "[PERSON_NAME]"
drag, startPoint x: 94, startPoint y: 209, endPoint x: 0, endPoint y: 187, distance: 96.3
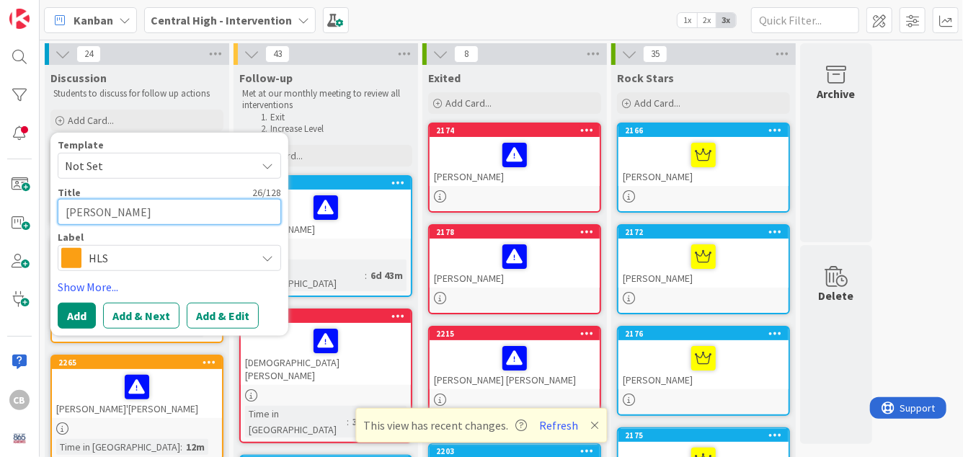
click at [0, 187] on div "CB Kanban Central High - Intervention 1x 2x 3x 24 Discussion Students to discus…" at bounding box center [481, 228] width 963 height 457
type textarea "x"
type textarea "[PERSON_NAME]"
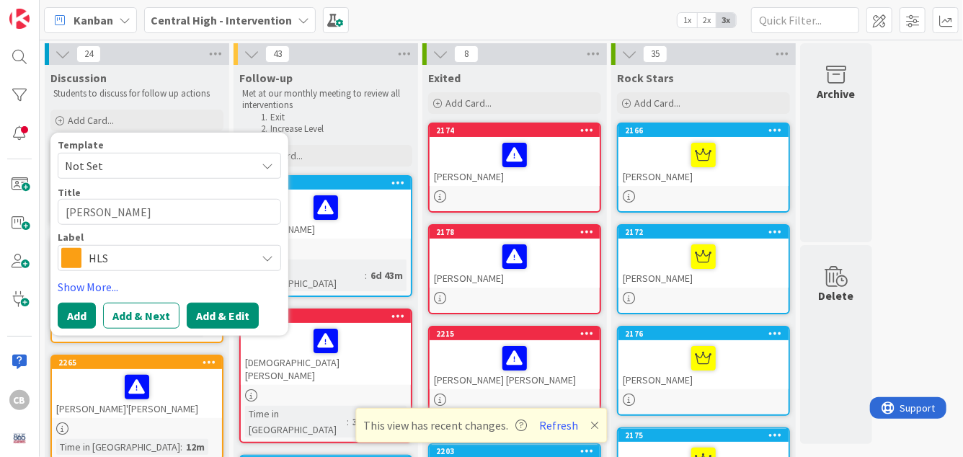
click at [225, 316] on button "Add & Edit" at bounding box center [223, 316] width 72 height 26
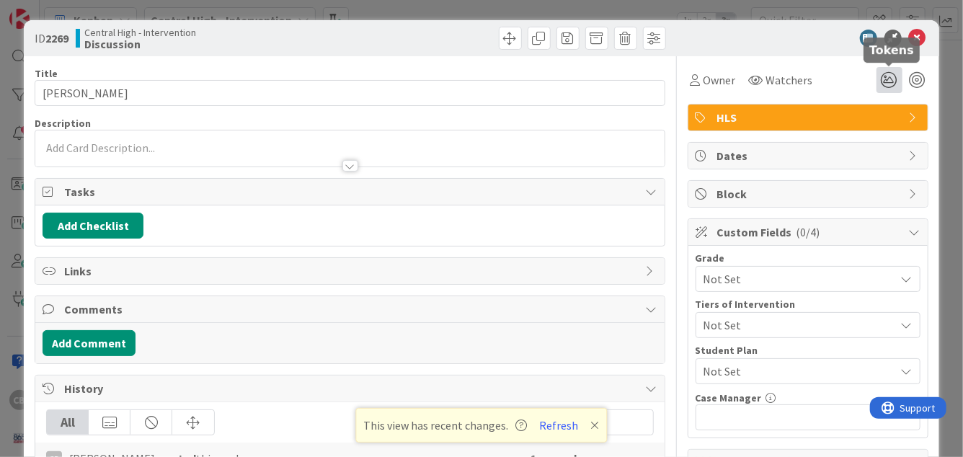
click at [887, 79] on icon at bounding box center [890, 80] width 26 height 26
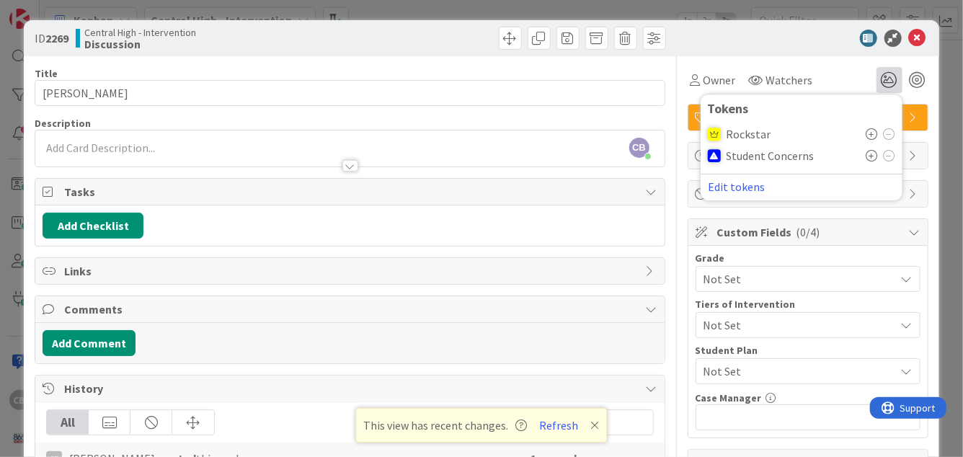
click at [872, 156] on icon at bounding box center [873, 156] width 12 height 12
click at [202, 151] on div at bounding box center [349, 158] width 629 height 15
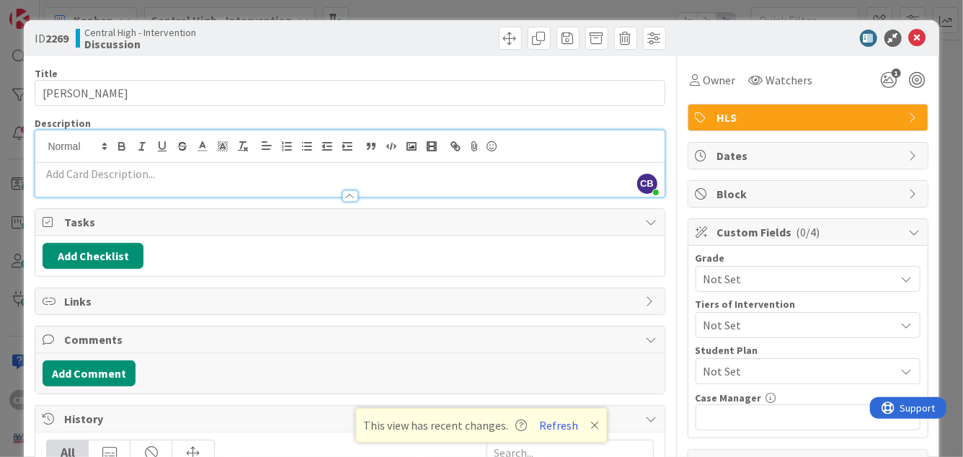
click at [280, 177] on p at bounding box center [350, 174] width 614 height 17
paste div
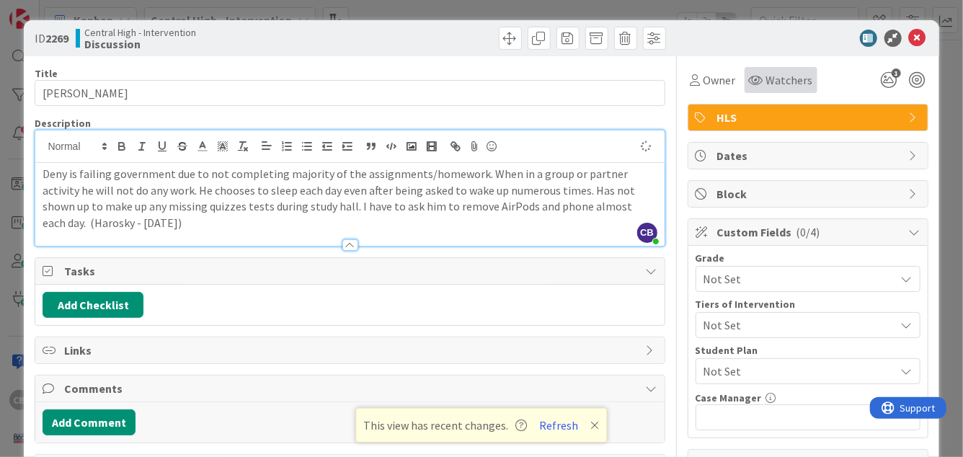
click at [774, 80] on span "Watchers" at bounding box center [789, 79] width 47 height 17
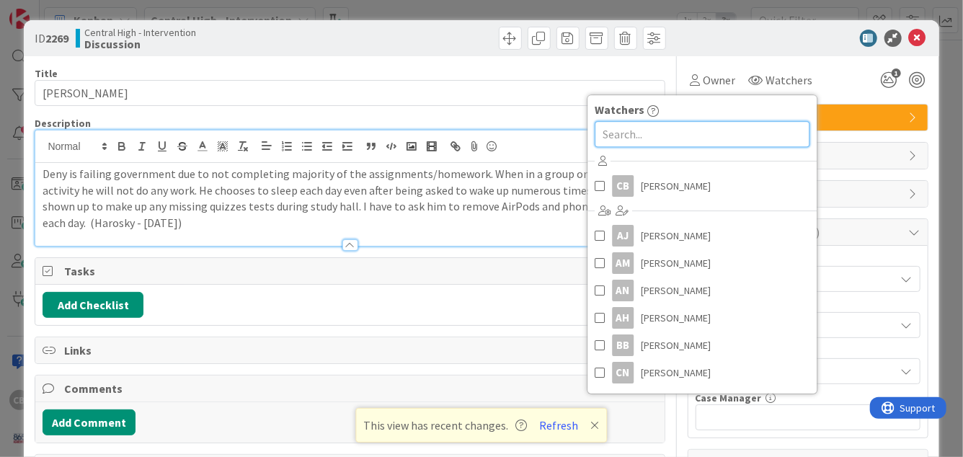
click at [661, 141] on input "text" at bounding box center [702, 134] width 215 height 26
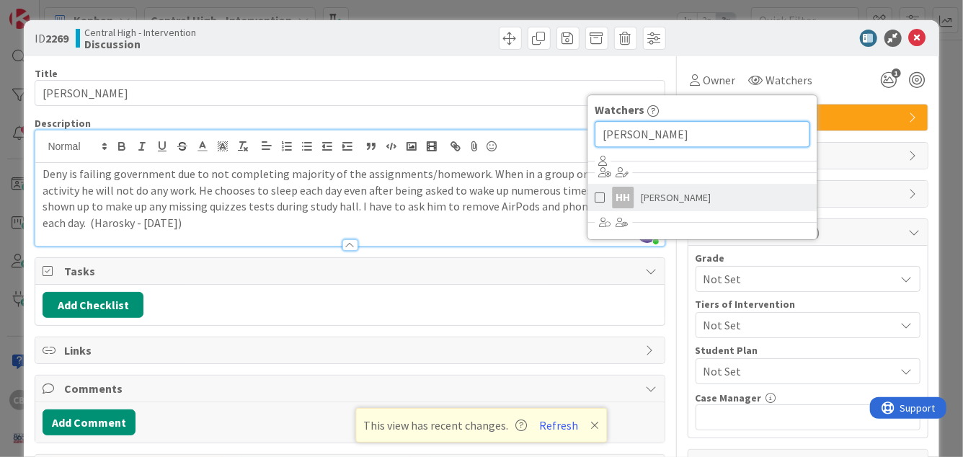
type input "[PERSON_NAME]"
click at [701, 196] on span "[PERSON_NAME]" at bounding box center [676, 198] width 70 height 22
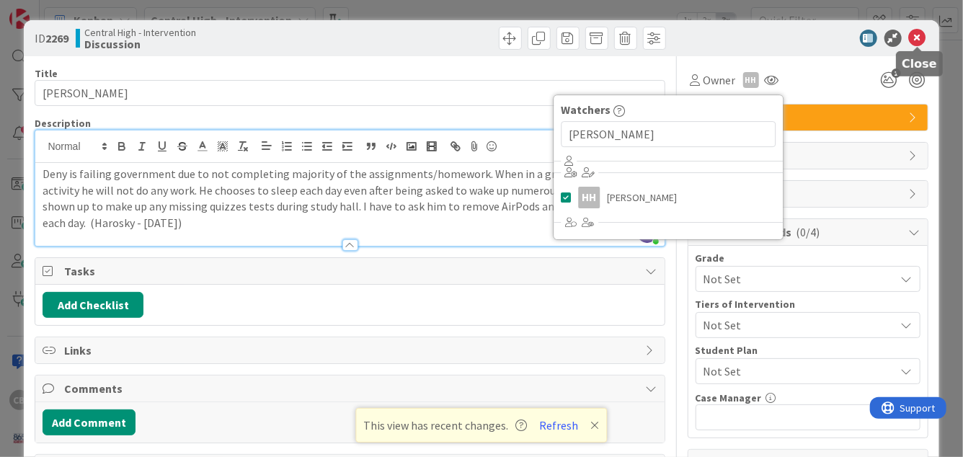
click at [922, 39] on icon at bounding box center [917, 38] width 17 height 17
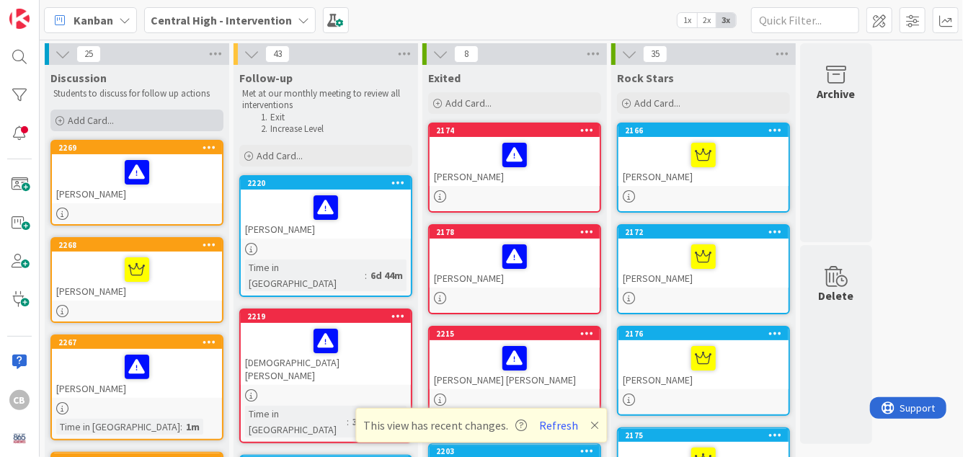
click at [114, 120] on div "Add Card..." at bounding box center [136, 121] width 173 height 22
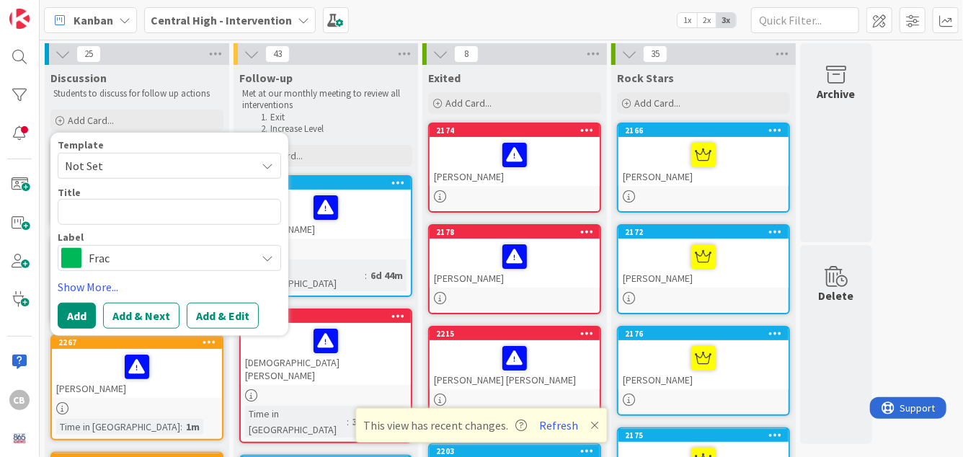
click at [120, 167] on span "Not Set" at bounding box center [155, 165] width 180 height 19
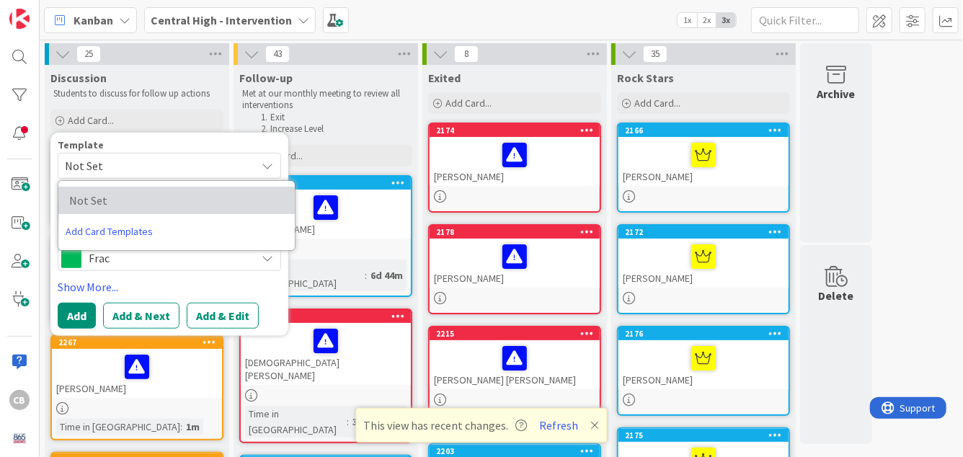
click at [130, 194] on span "Not Set" at bounding box center [173, 200] width 208 height 19
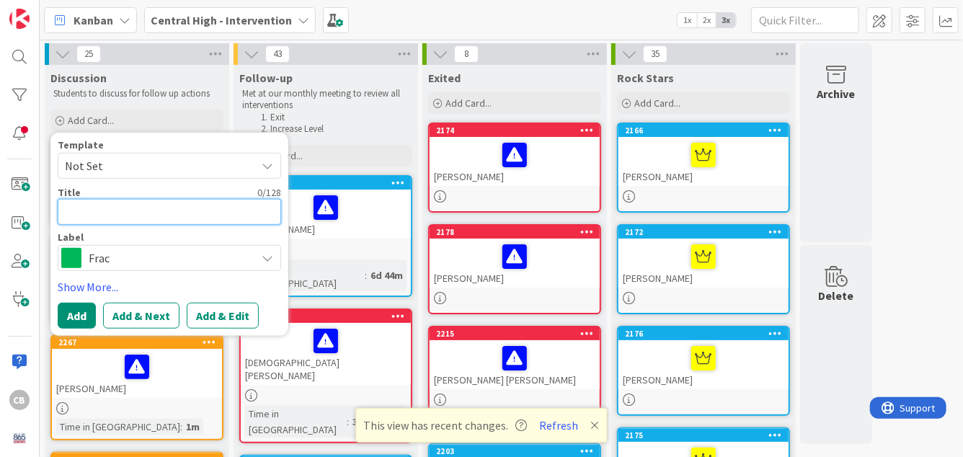
click at [115, 219] on textarea at bounding box center [169, 212] width 223 height 26
paste textarea "[PERSON_NAME]"
type textarea "x"
type textarea "[PERSON_NAME]"
click at [117, 260] on span "Frac" at bounding box center [169, 258] width 160 height 20
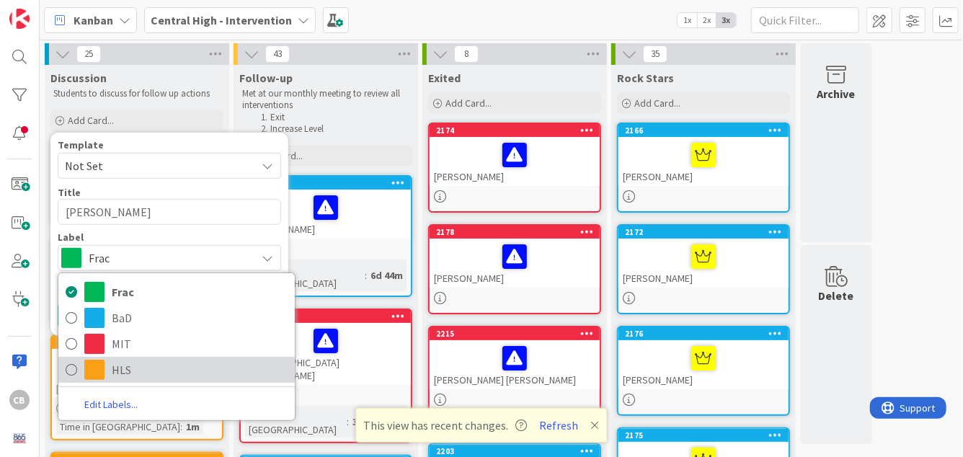
click at [112, 364] on span "HLS" at bounding box center [200, 370] width 176 height 22
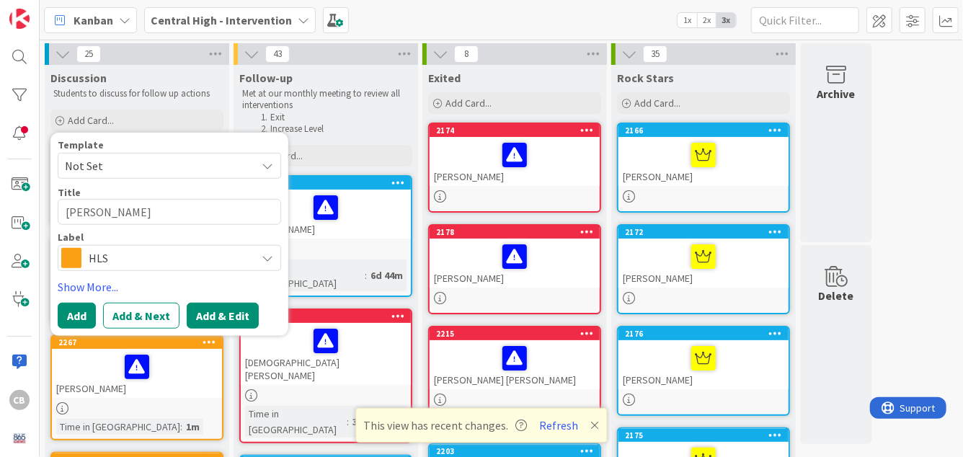
click at [233, 316] on button "Add & Edit" at bounding box center [223, 316] width 72 height 26
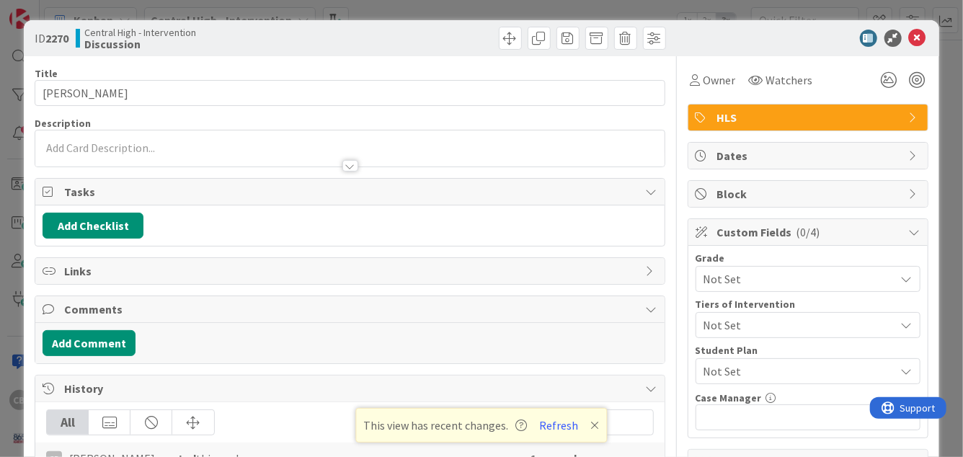
click at [157, 150] on p at bounding box center [350, 148] width 614 height 17
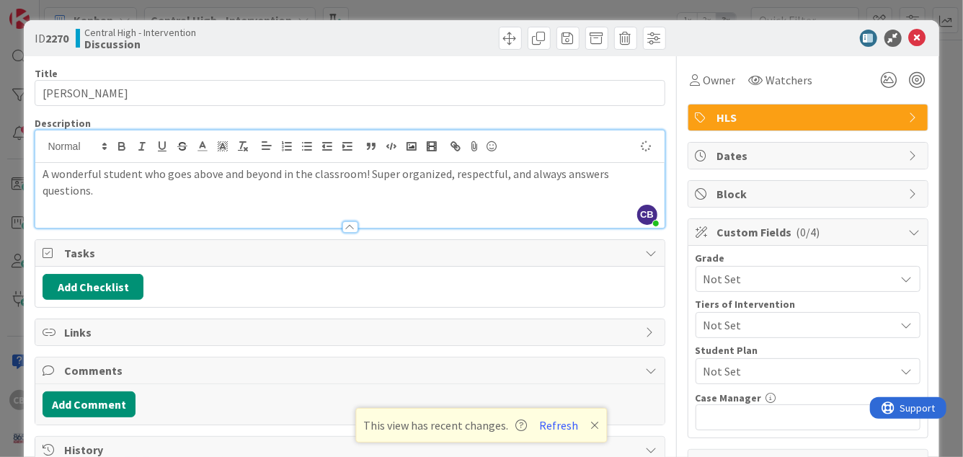
scroll to position [15, 0]
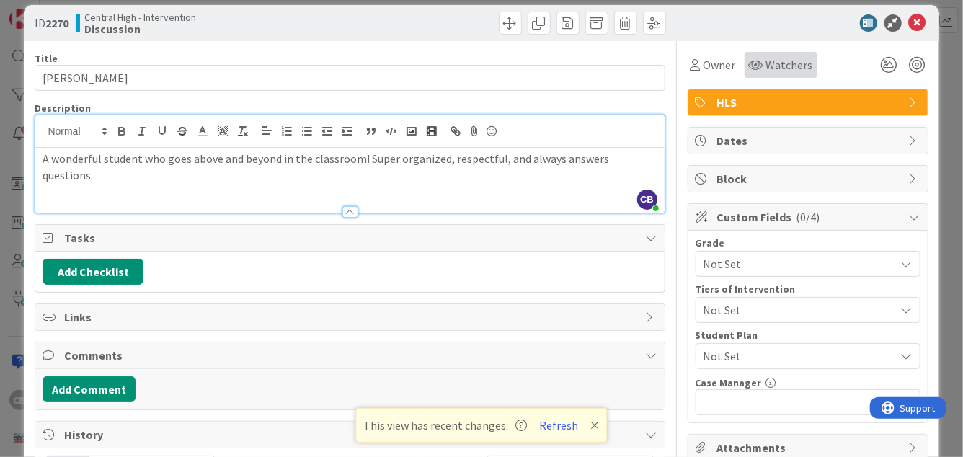
click at [775, 72] on span "Watchers" at bounding box center [789, 64] width 47 height 17
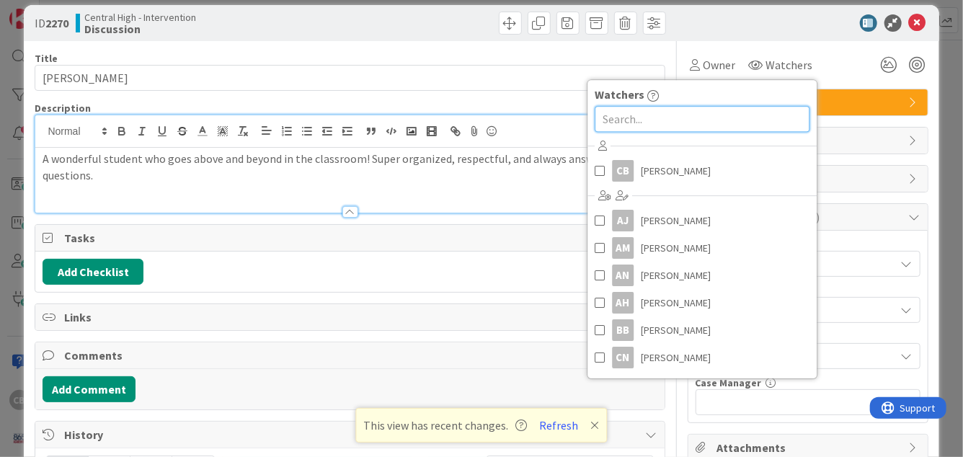
click at [628, 122] on input "text" at bounding box center [702, 119] width 215 height 26
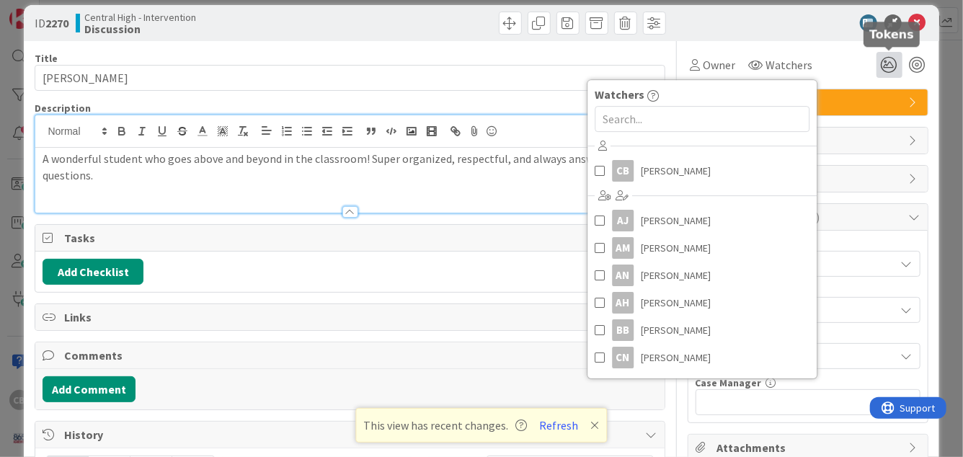
click at [886, 62] on icon at bounding box center [890, 65] width 26 height 26
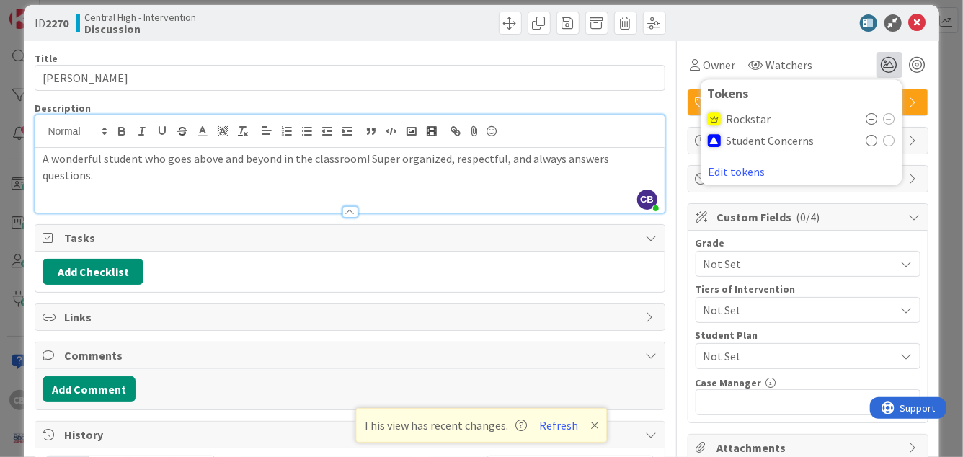
click at [868, 118] on icon at bounding box center [873, 119] width 12 height 12
click at [918, 24] on icon at bounding box center [917, 22] width 17 height 17
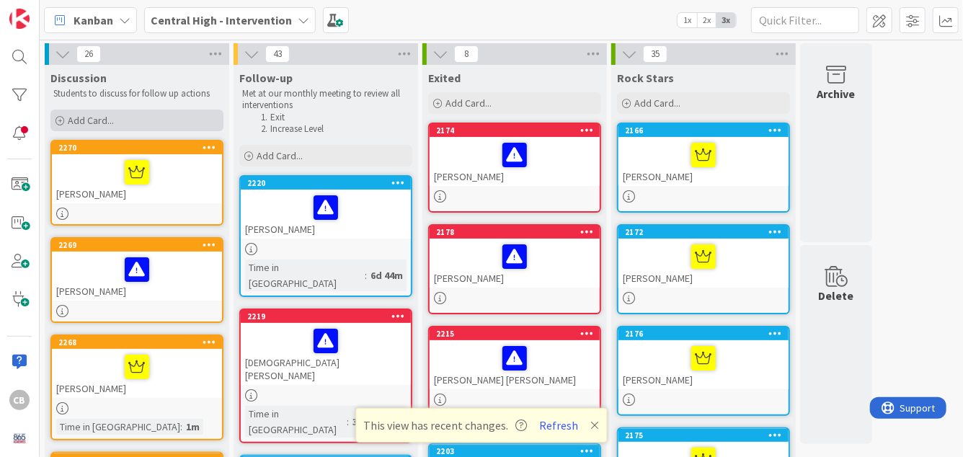
click at [112, 124] on span "Add Card..." at bounding box center [91, 120] width 46 height 13
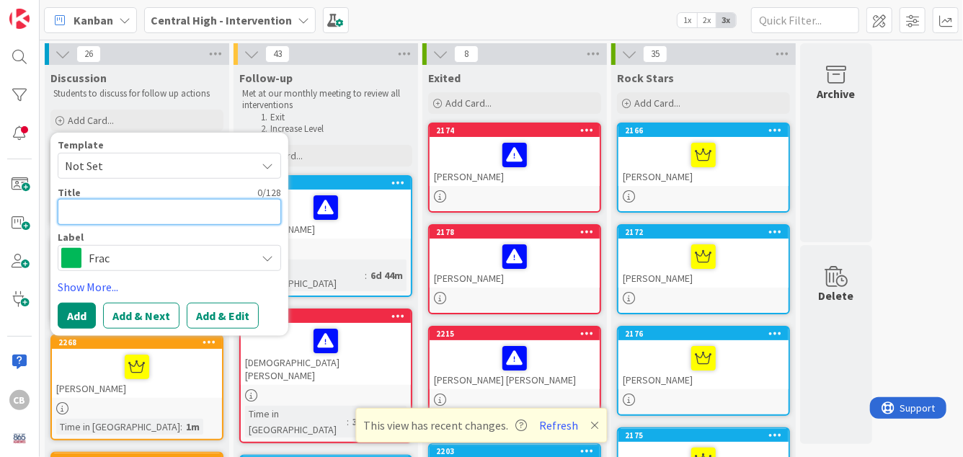
type textarea "x"
type textarea "I"
type textarea "x"
type textarea "Is"
type textarea "x"
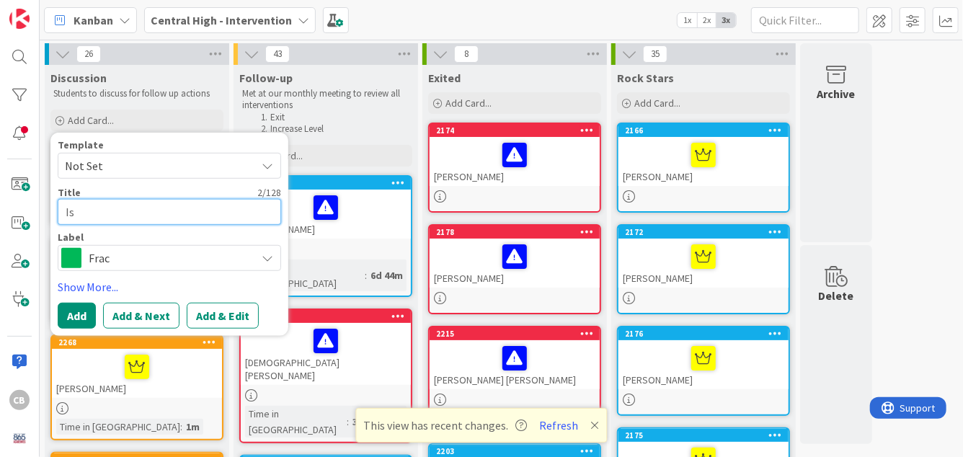
type textarea "Isa"
type textarea "x"
type textarea "[DEMOGRAPHIC_DATA]"
type textarea "x"
type textarea "[PERSON_NAME]"
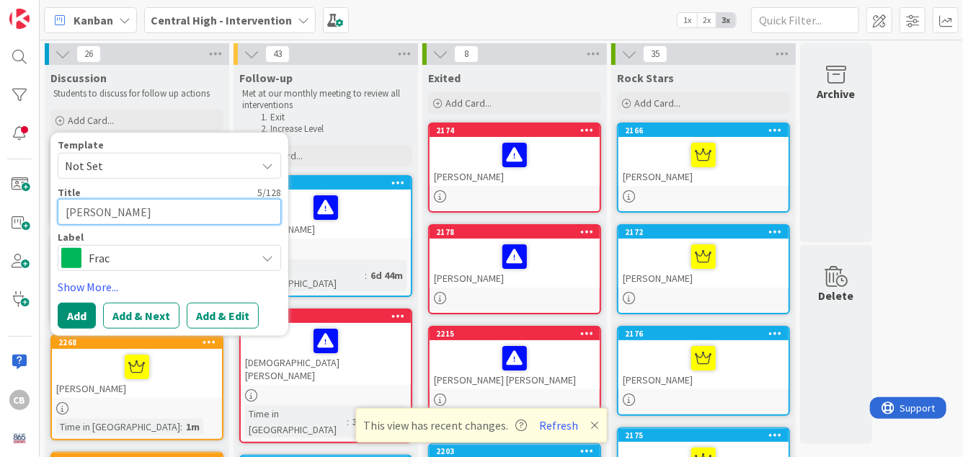
type textarea "x"
type textarea "[PERSON_NAME]"
type textarea "x"
type textarea "[PERSON_NAME]"
type textarea "x"
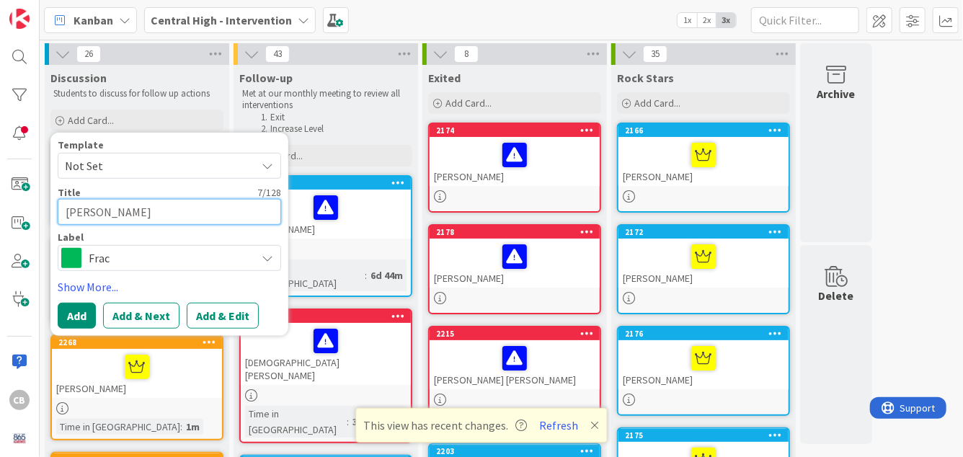
type textarea "[PERSON_NAME]"
type textarea "x"
type textarea "[PERSON_NAME]"
type textarea "x"
type textarea "[PERSON_NAME]"
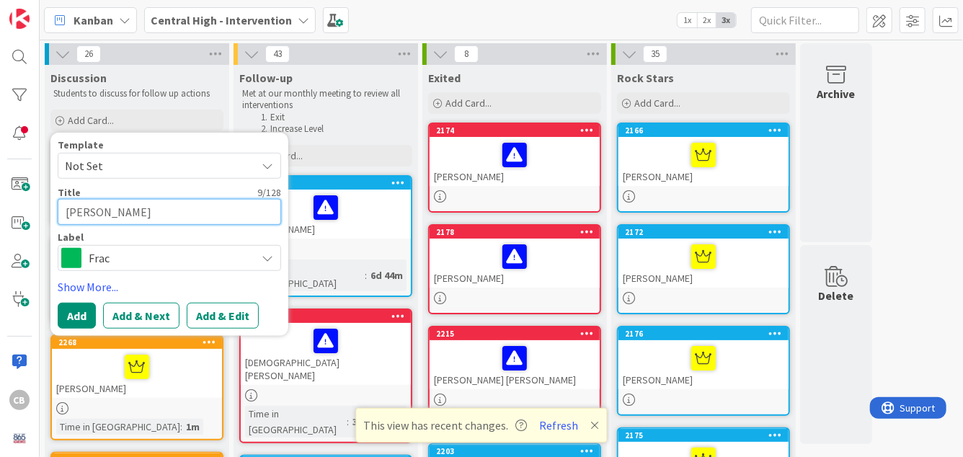
type textarea "x"
type textarea "[PERSON_NAME]"
type textarea "x"
type textarea "[PERSON_NAME]"
click at [105, 252] on span "Frac" at bounding box center [169, 258] width 160 height 20
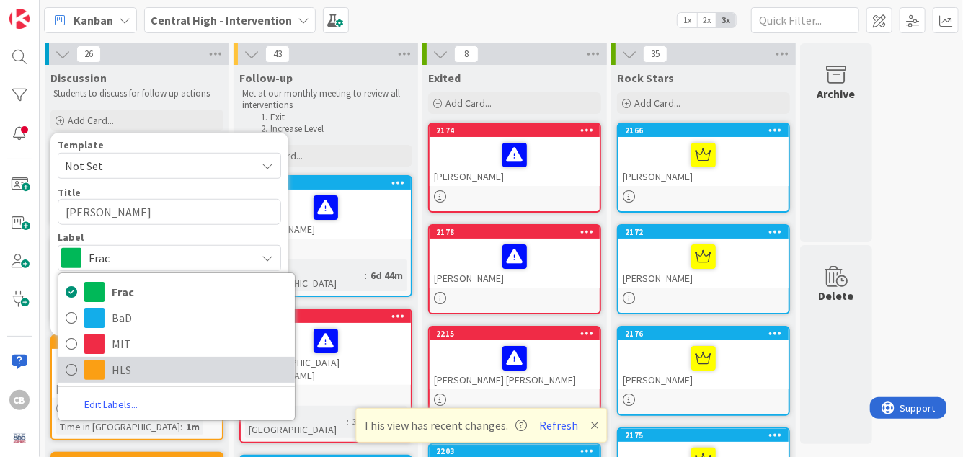
click at [104, 367] on span at bounding box center [94, 370] width 20 height 20
type textarea "x"
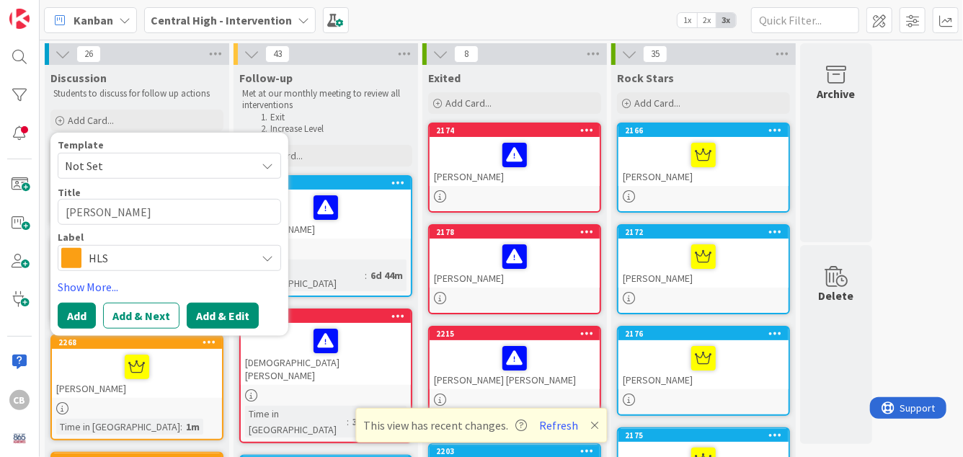
click at [220, 313] on button "Add & Edit" at bounding box center [223, 316] width 72 height 26
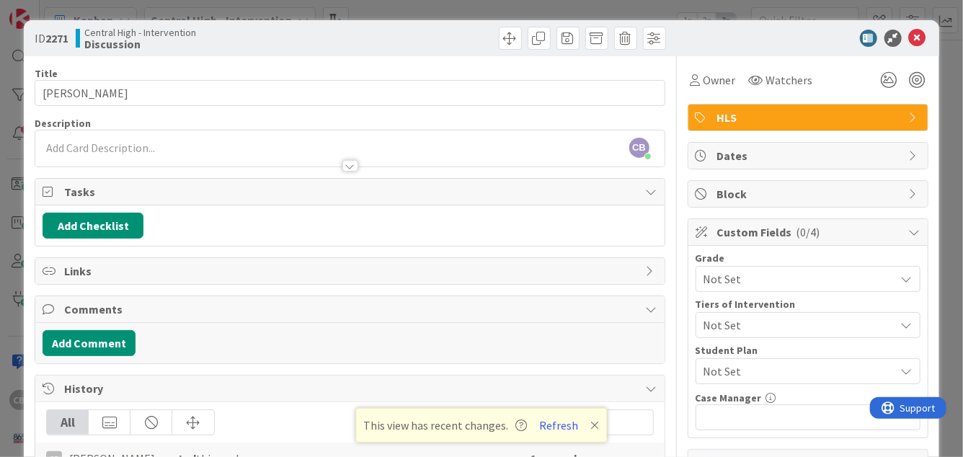
click at [254, 147] on div "CB [PERSON_NAME] just joined" at bounding box center [349, 148] width 629 height 36
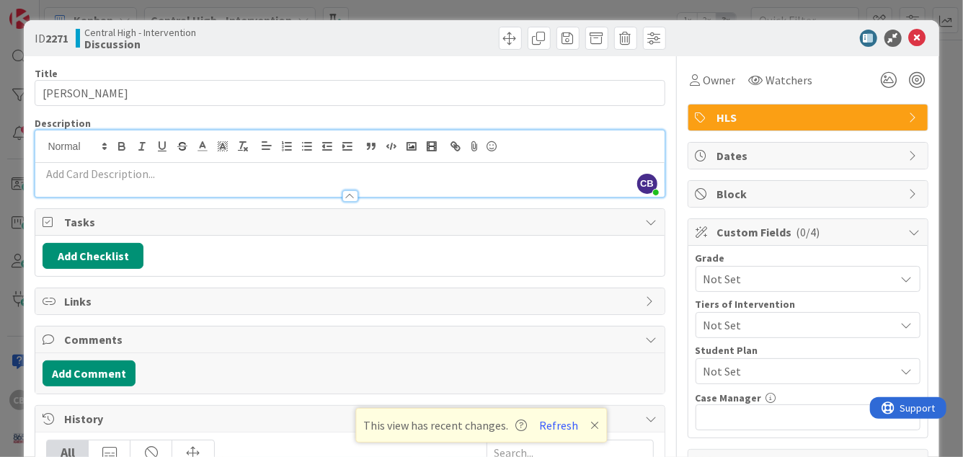
paste div
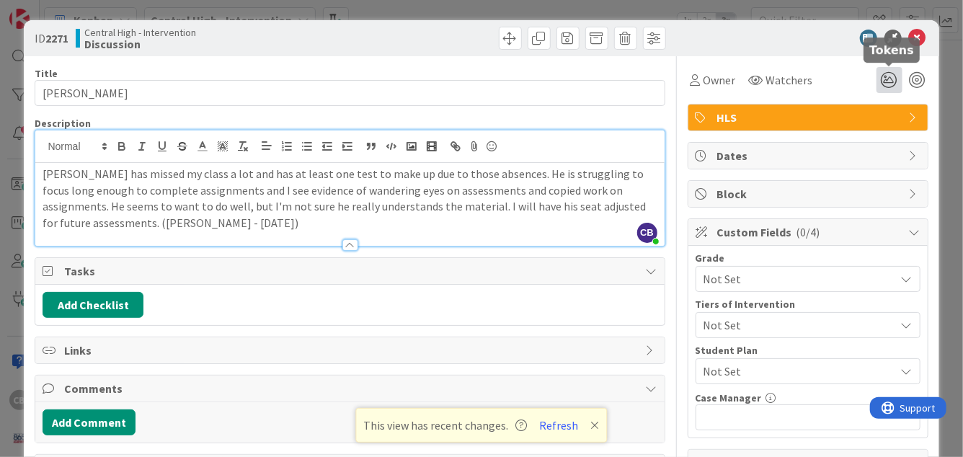
click at [895, 81] on icon at bounding box center [890, 80] width 26 height 26
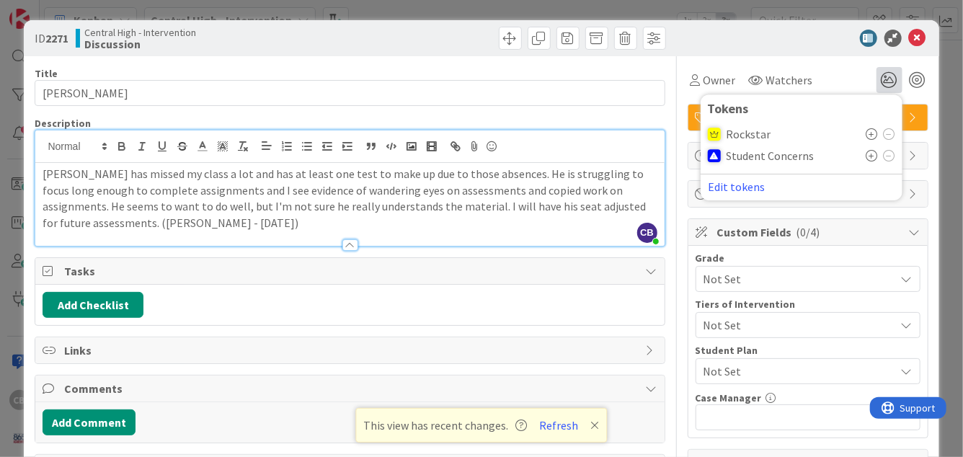
click at [870, 157] on icon at bounding box center [873, 156] width 12 height 12
click at [920, 34] on icon at bounding box center [917, 38] width 17 height 17
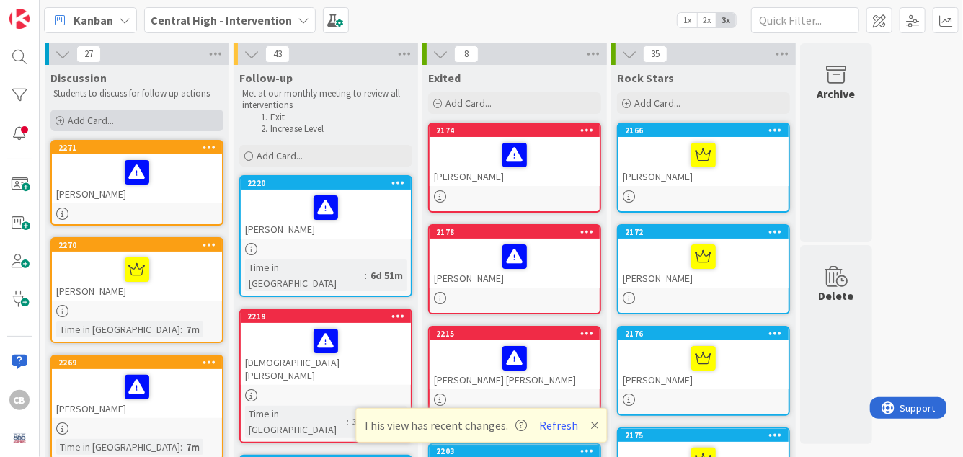
click at [87, 112] on div "Add Card..." at bounding box center [136, 121] width 173 height 22
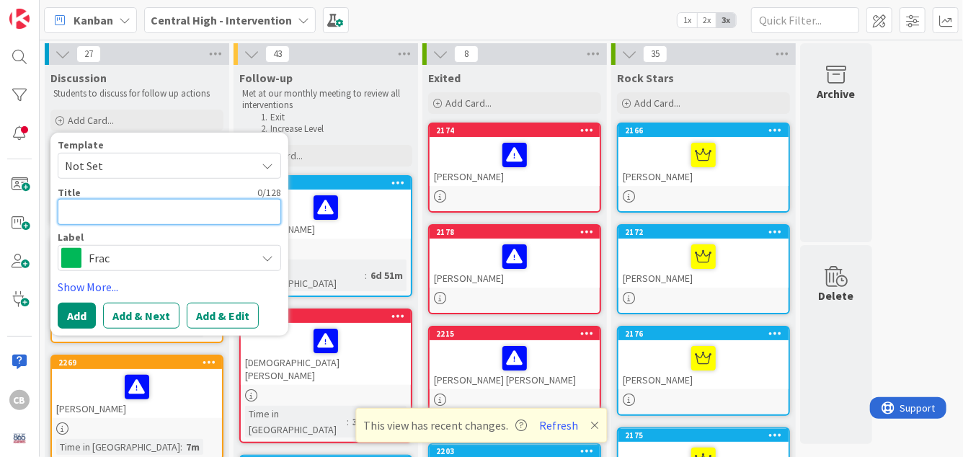
type textarea "x"
type textarea "A"
type textarea "x"
type textarea "Ad"
type textarea "x"
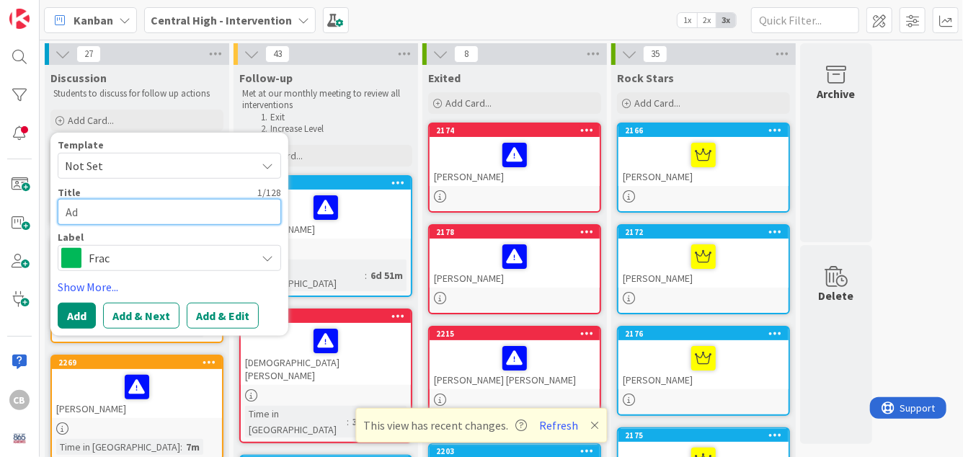
type textarea "Ade"
type textarea "x"
type textarea "Adel"
type textarea "x"
type textarea "Adeli"
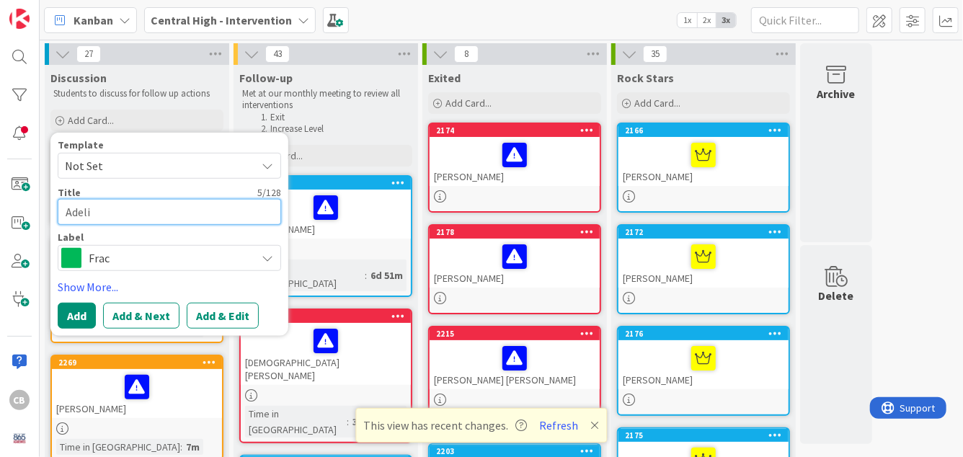
type textarea "x"
type textarea "Adelin"
type textarea "x"
type textarea "[PERSON_NAME]"
type textarea "x"
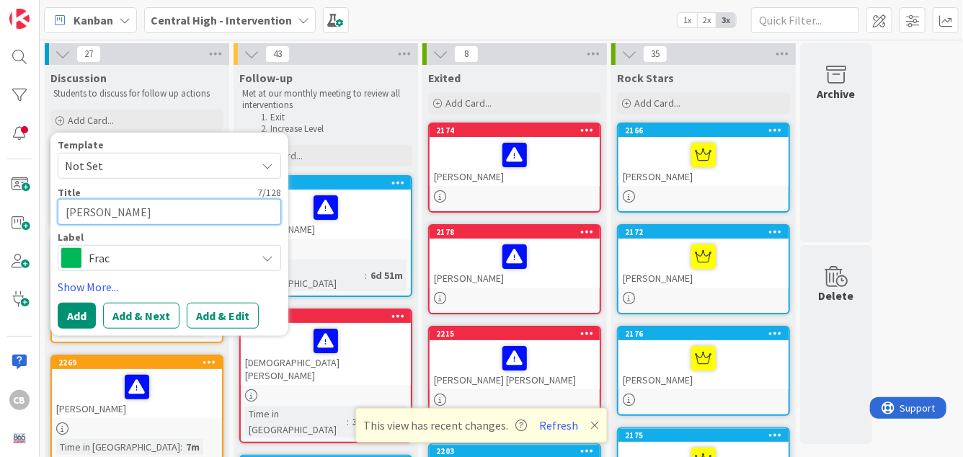
type textarea "[PERSON_NAME]"
type textarea "x"
type textarea "[PERSON_NAME]"
type textarea "x"
type textarea "[PERSON_NAME] se"
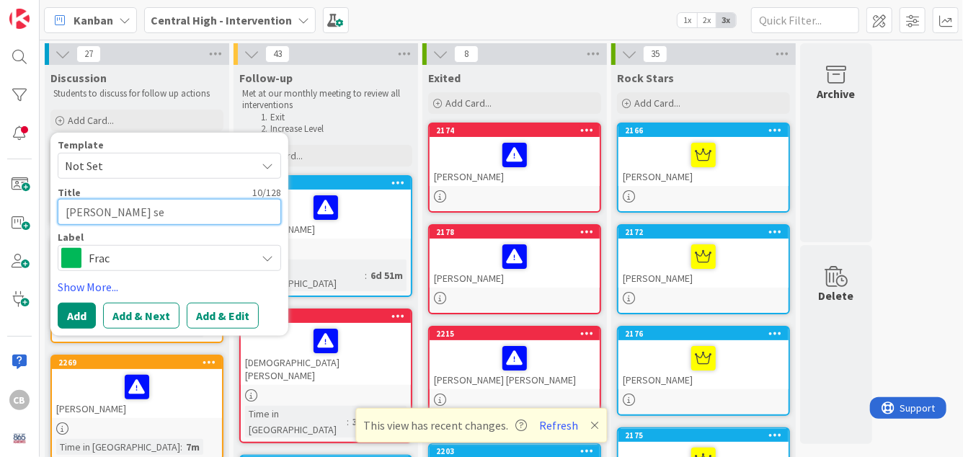
type textarea "x"
type textarea "[PERSON_NAME]"
type textarea "x"
type textarea "[PERSON_NAME]"
type textarea "x"
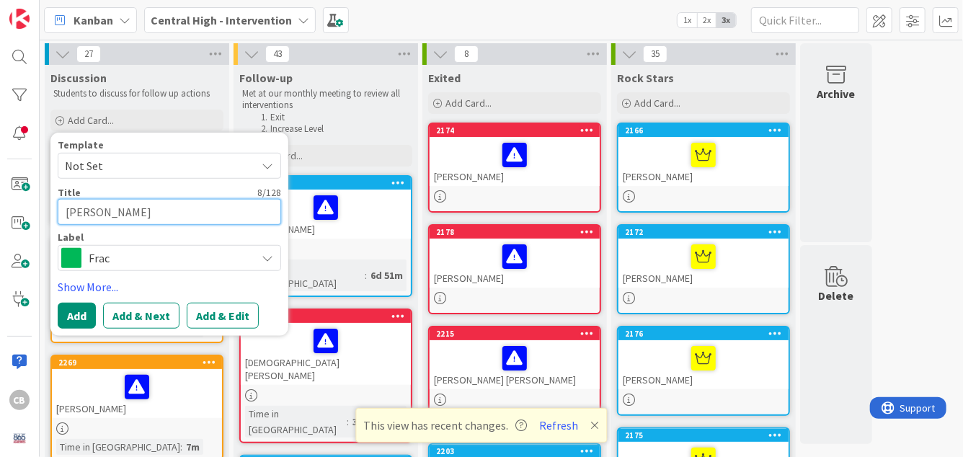
type textarea "[PERSON_NAME]"
type textarea "x"
type textarea "[PERSON_NAME]"
type textarea "x"
type textarea "[PERSON_NAME]"
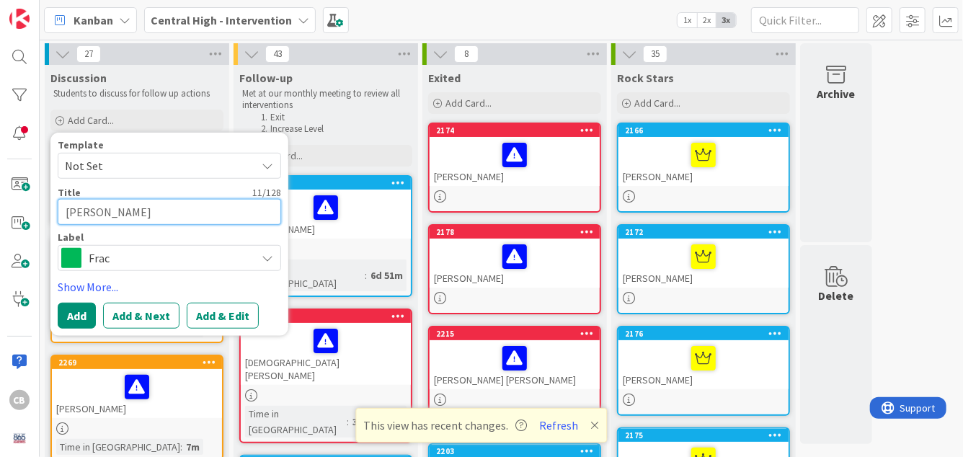
type textarea "x"
type textarea "[PERSON_NAME]"
type textarea "x"
type textarea "[PERSON_NAME]"
type textarea "x"
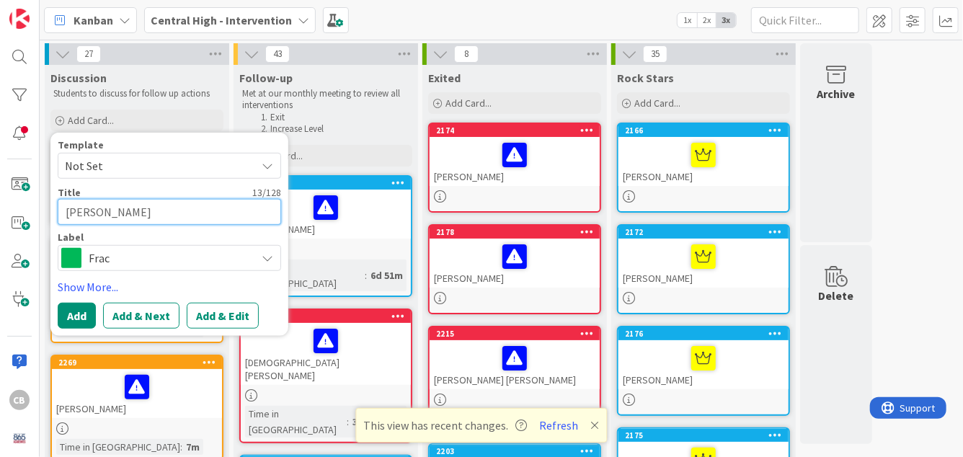
type textarea "[PERSON_NAME]"
type textarea "x"
type textarea "[PERSON_NAME]"
click at [195, 262] on span "Frac" at bounding box center [169, 258] width 160 height 20
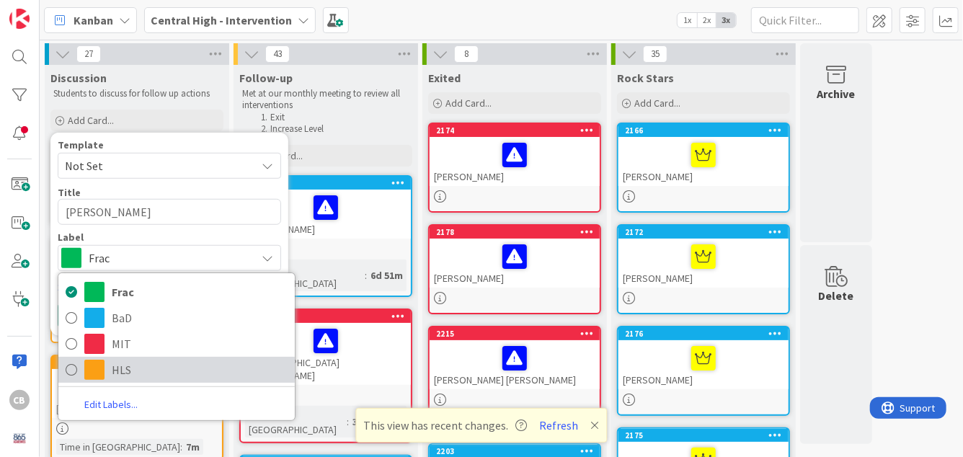
click at [165, 371] on span "HLS" at bounding box center [200, 370] width 176 height 22
type textarea "x"
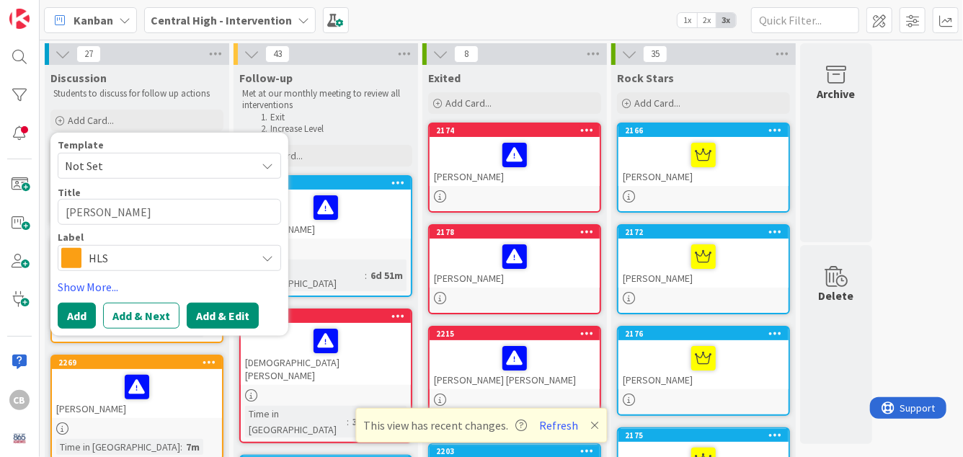
click at [244, 314] on button "Add & Edit" at bounding box center [223, 316] width 72 height 26
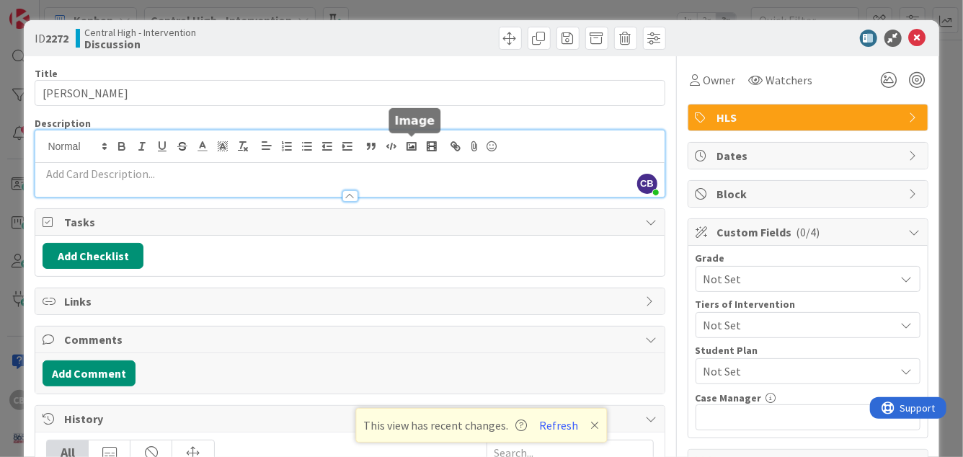
click at [409, 149] on div "CB [PERSON_NAME] just joined" at bounding box center [349, 163] width 629 height 66
paste div
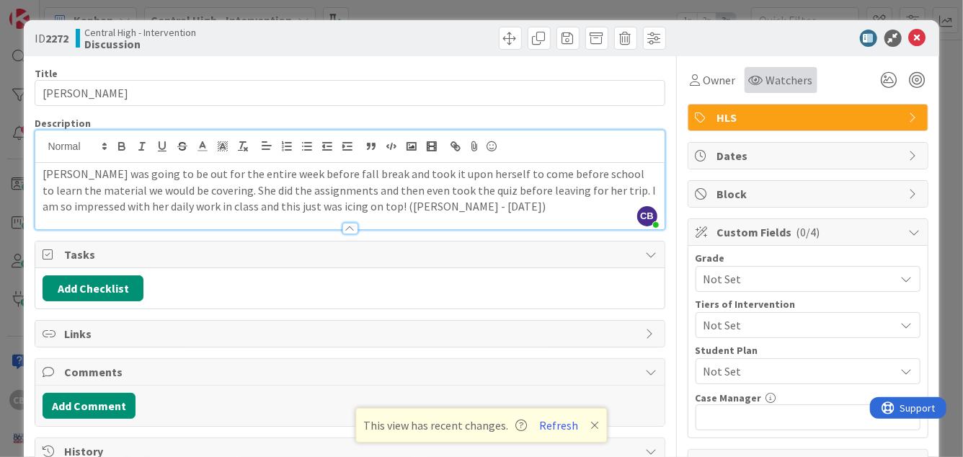
click at [766, 79] on span "Watchers" at bounding box center [789, 79] width 47 height 17
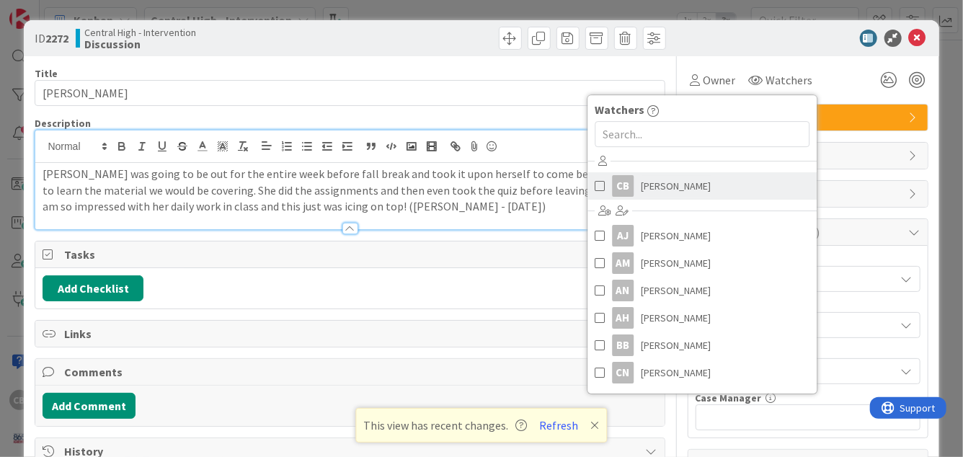
click at [595, 190] on span at bounding box center [600, 186] width 10 height 22
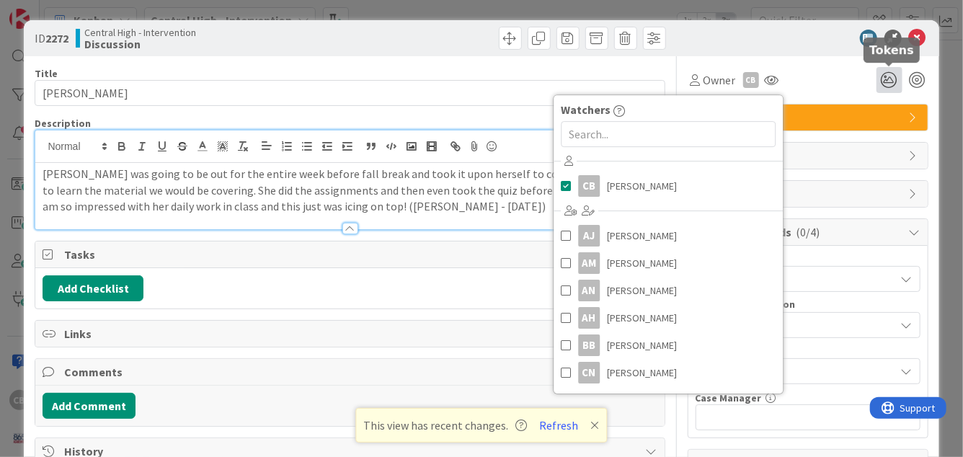
click at [890, 77] on icon at bounding box center [890, 80] width 26 height 26
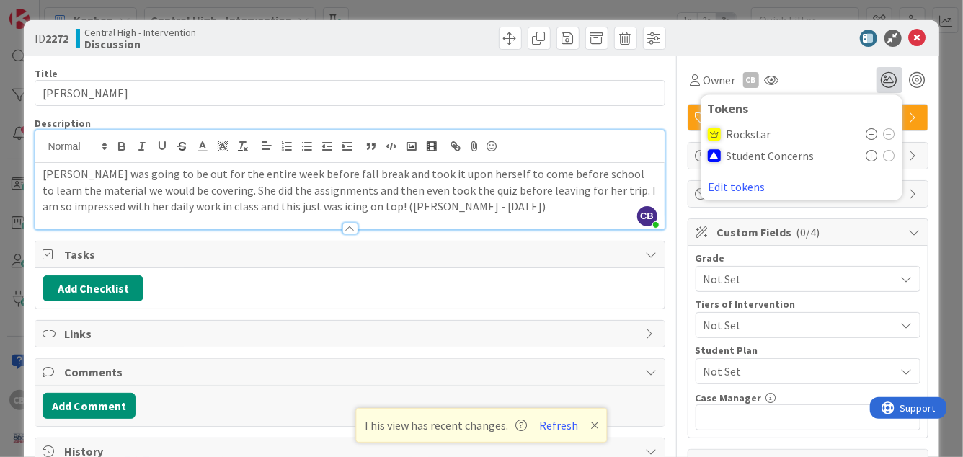
click at [874, 136] on icon at bounding box center [873, 134] width 12 height 12
click at [919, 32] on icon at bounding box center [917, 38] width 17 height 17
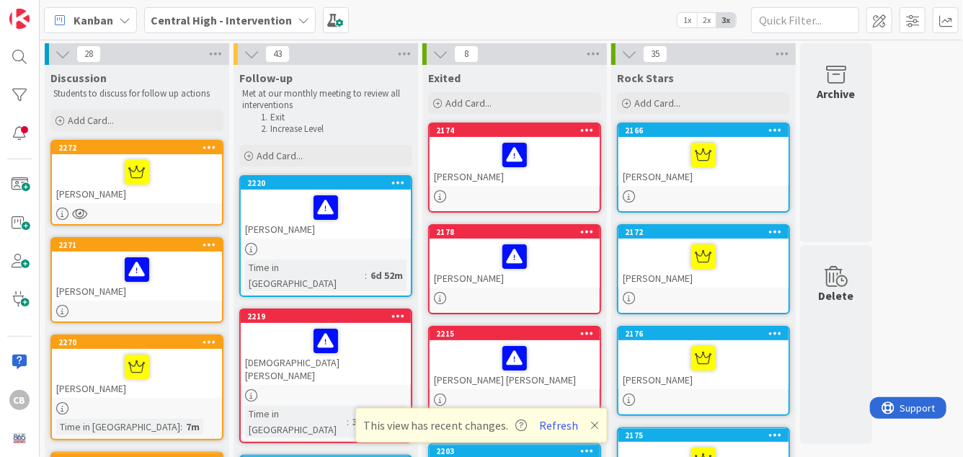
click at [85, 309] on div at bounding box center [137, 311] width 170 height 12
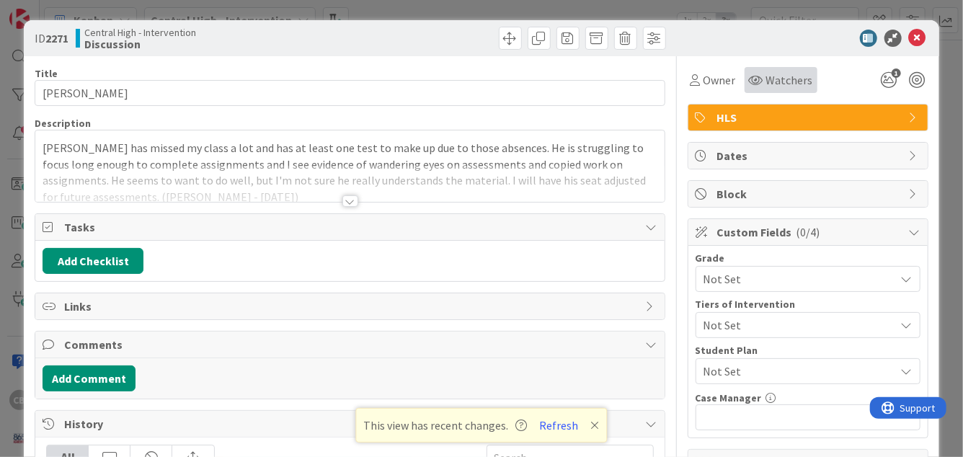
click at [781, 87] on span "Watchers" at bounding box center [789, 79] width 47 height 17
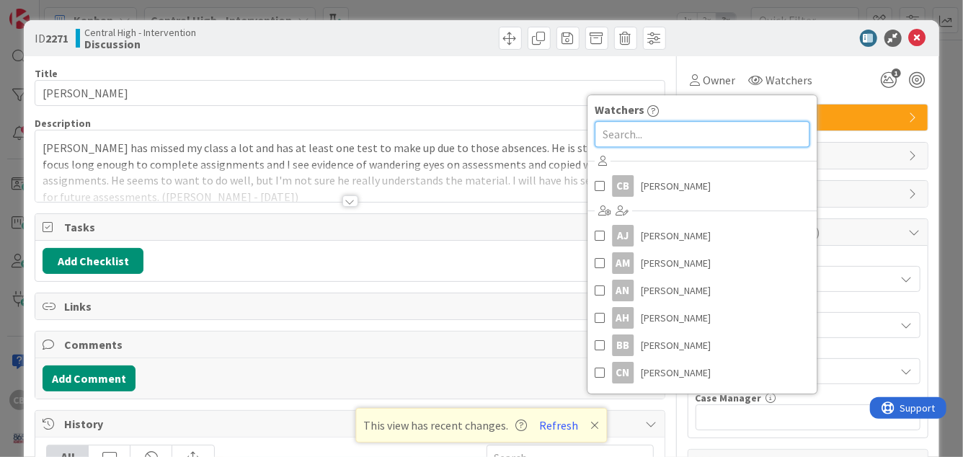
click at [685, 143] on input "text" at bounding box center [702, 134] width 215 height 26
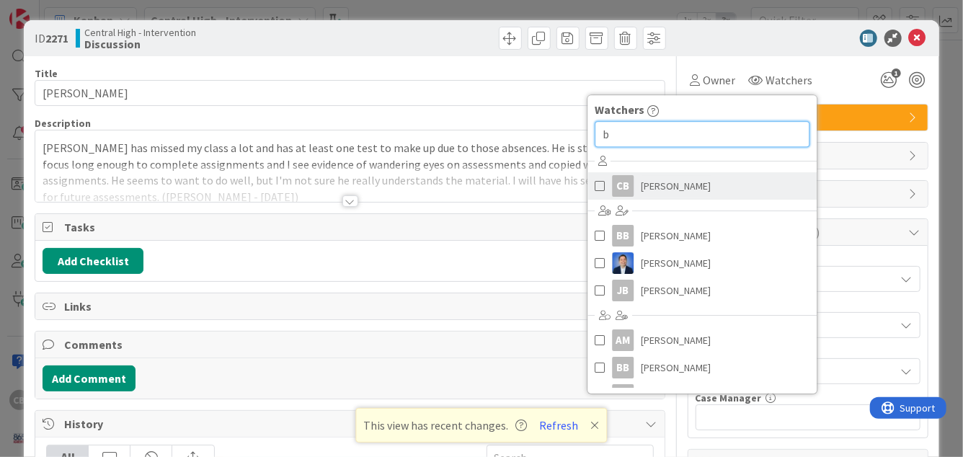
type input "b"
click at [644, 193] on span "[PERSON_NAME]" at bounding box center [676, 186] width 70 height 22
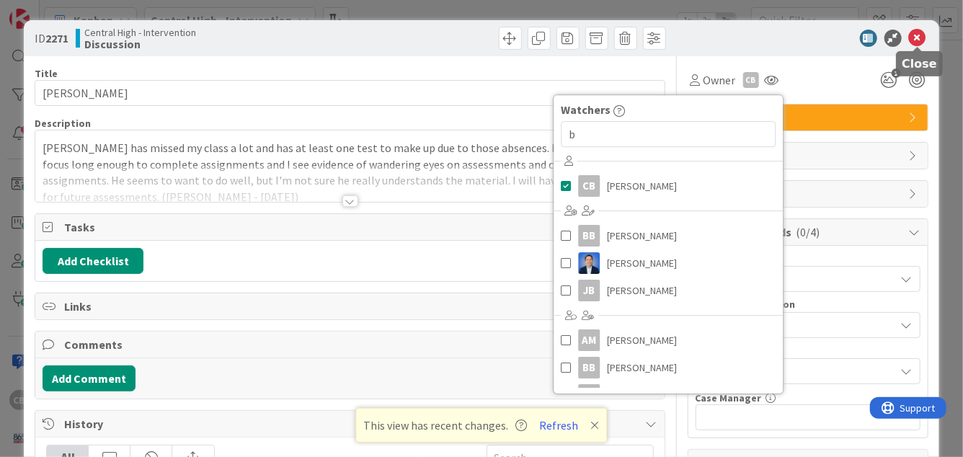
click at [918, 35] on icon at bounding box center [917, 38] width 17 height 17
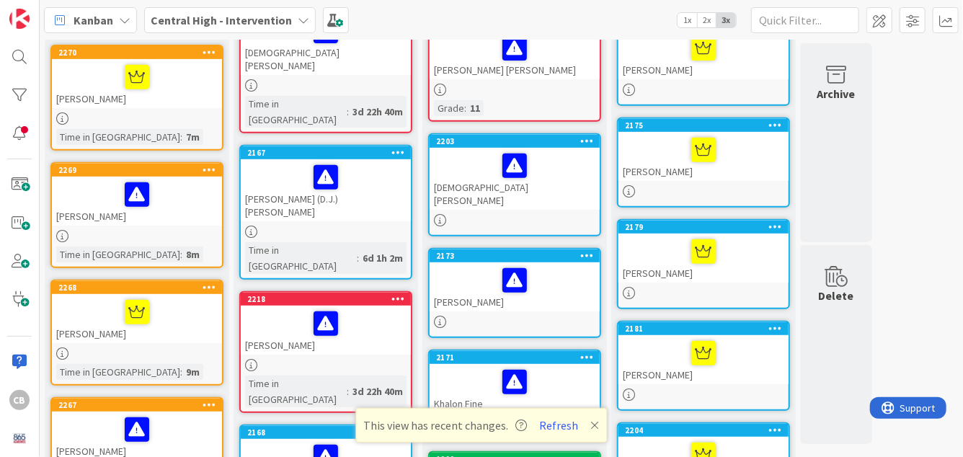
scroll to position [28, 0]
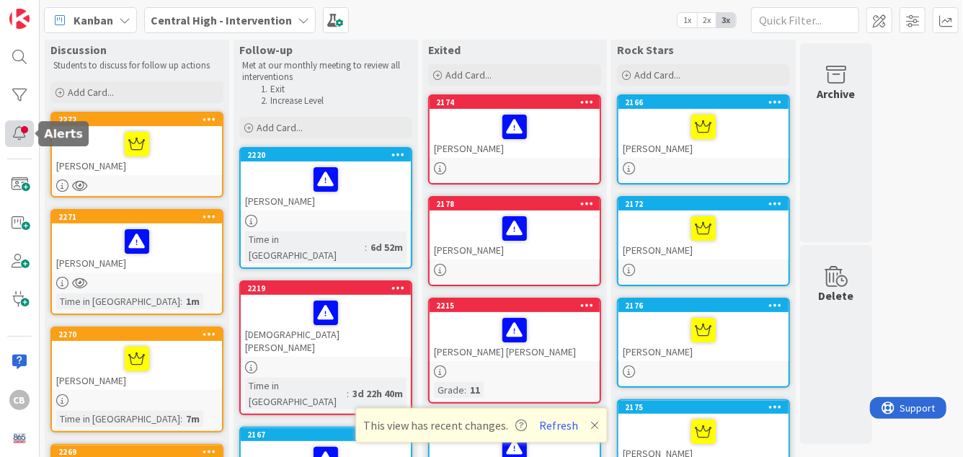
click at [23, 135] on div at bounding box center [19, 133] width 29 height 27
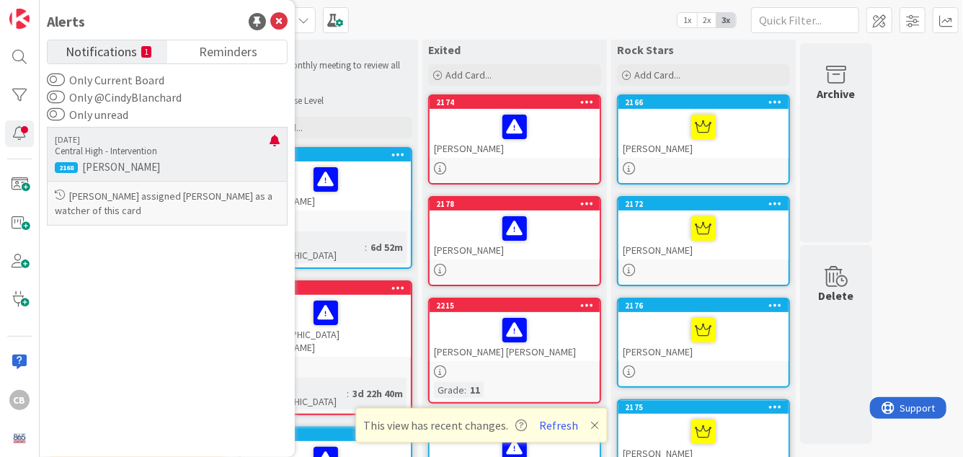
click at [150, 192] on p "[PERSON_NAME] assigned [PERSON_NAME] as a watcher of this card" at bounding box center [167, 203] width 225 height 29
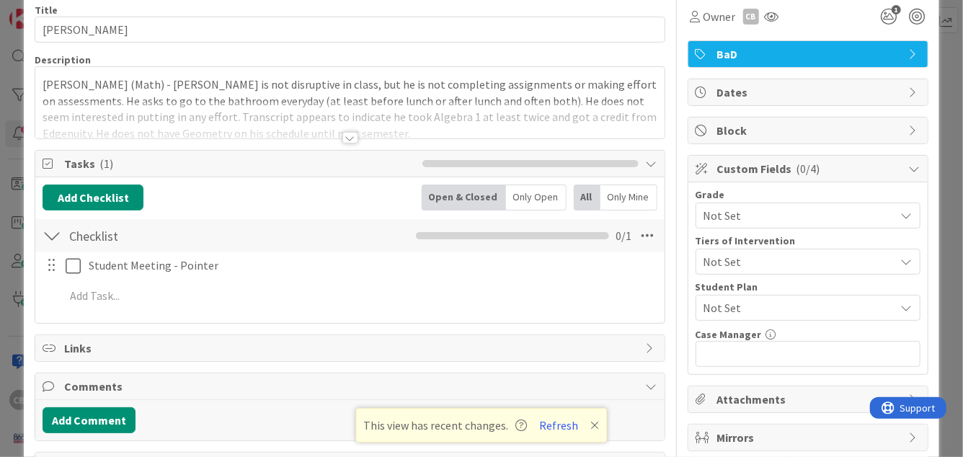
click at [353, 136] on div at bounding box center [350, 138] width 16 height 12
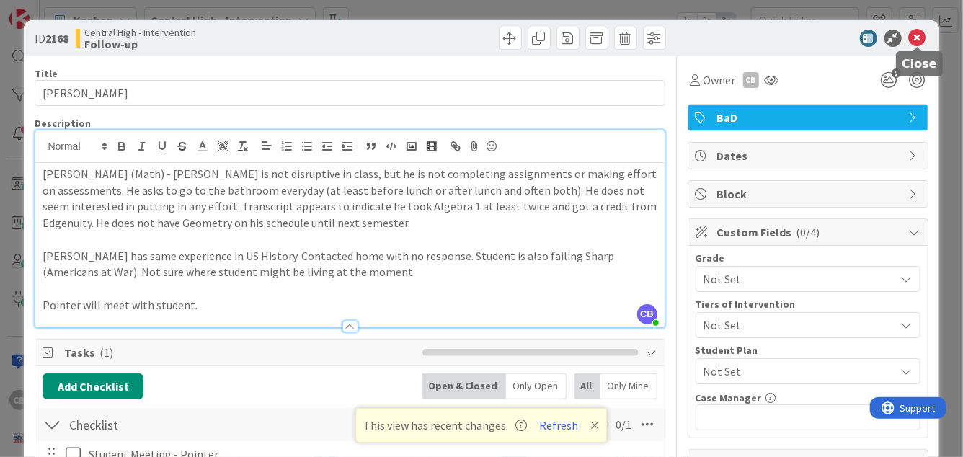
click at [918, 40] on icon at bounding box center [917, 38] width 17 height 17
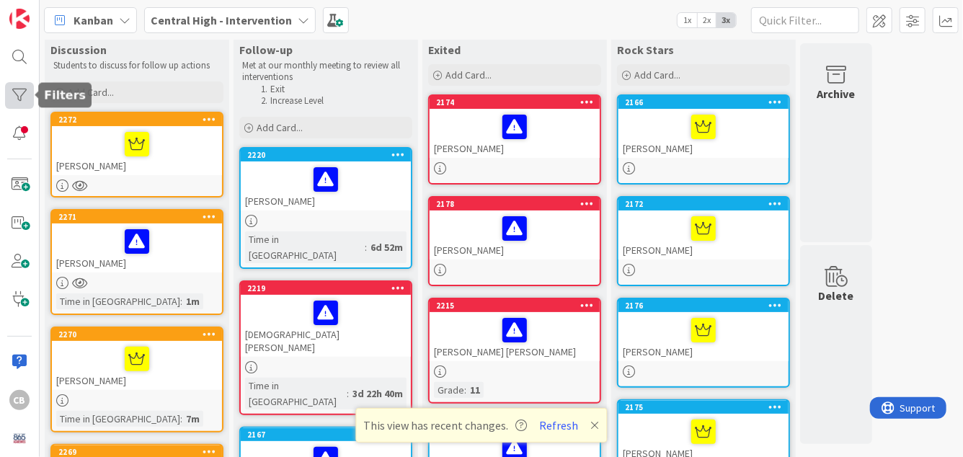
click at [19, 92] on div at bounding box center [19, 95] width 29 height 27
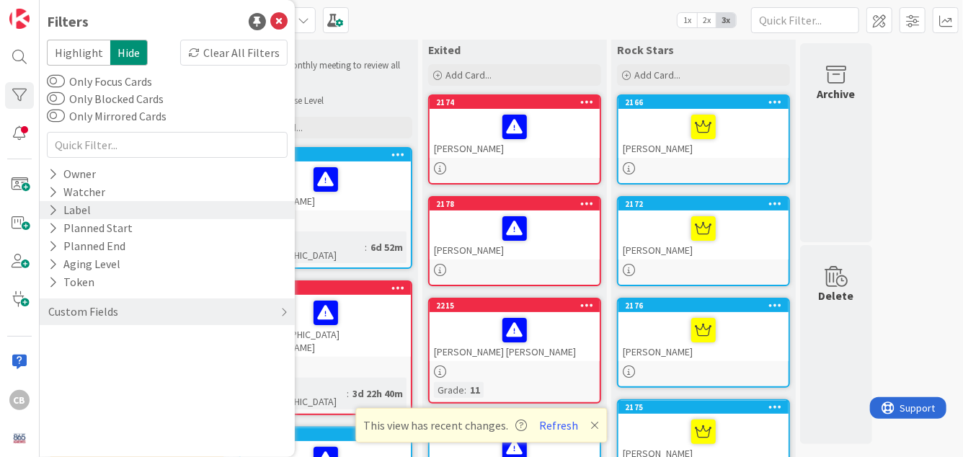
click at [60, 208] on div "Label" at bounding box center [69, 210] width 45 height 18
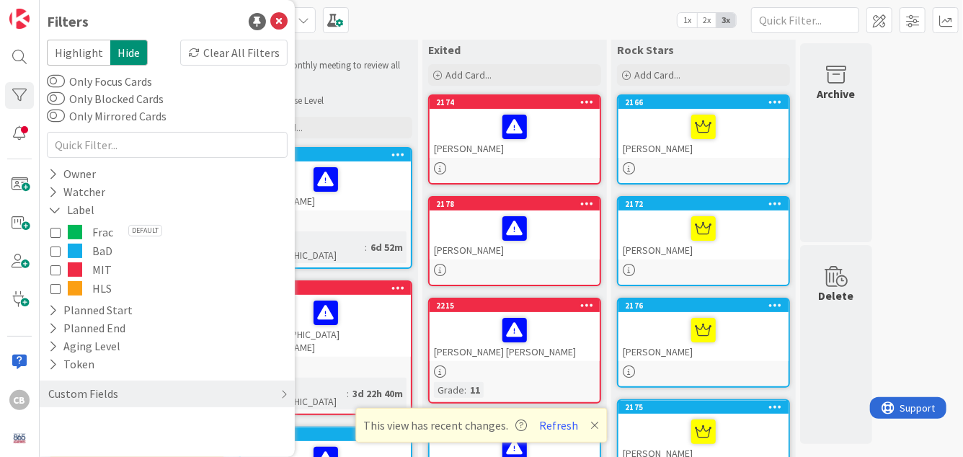
click at [92, 296] on span "HLS" at bounding box center [101, 288] width 19 height 19
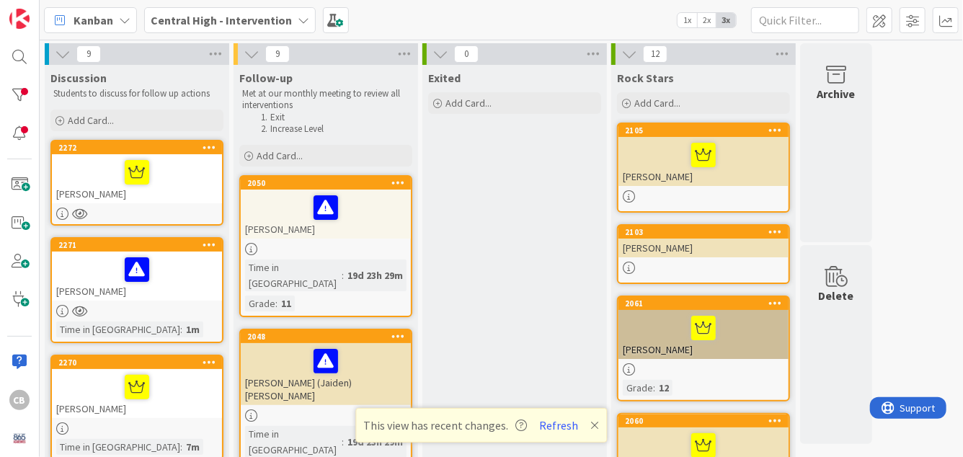
click at [362, 223] on div "[PERSON_NAME]" at bounding box center [326, 214] width 170 height 49
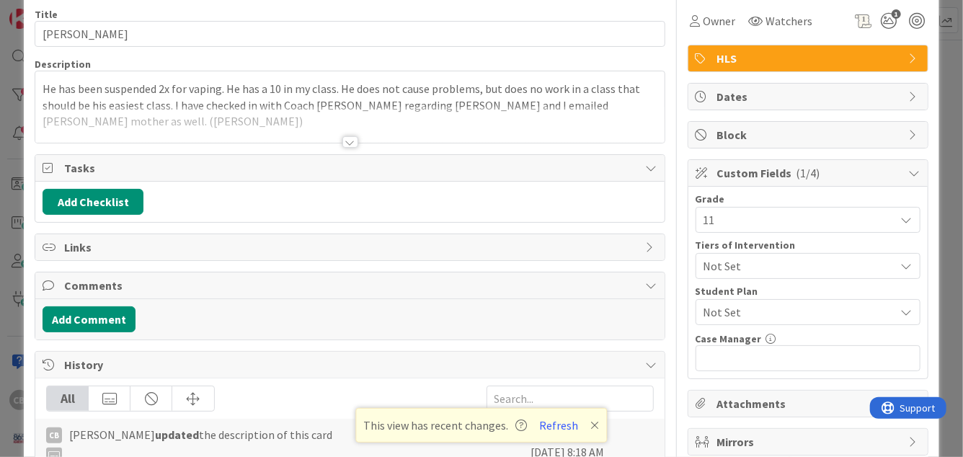
scroll to position [53, 0]
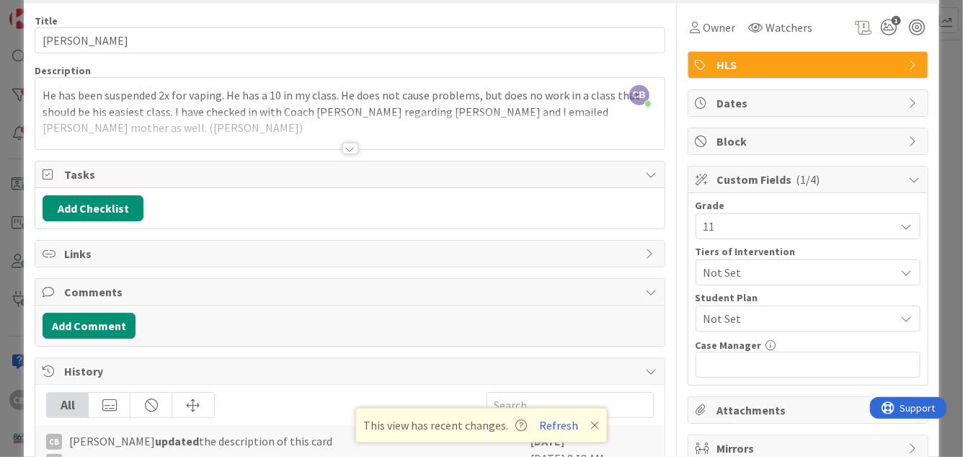
click at [350, 144] on div at bounding box center [350, 149] width 16 height 12
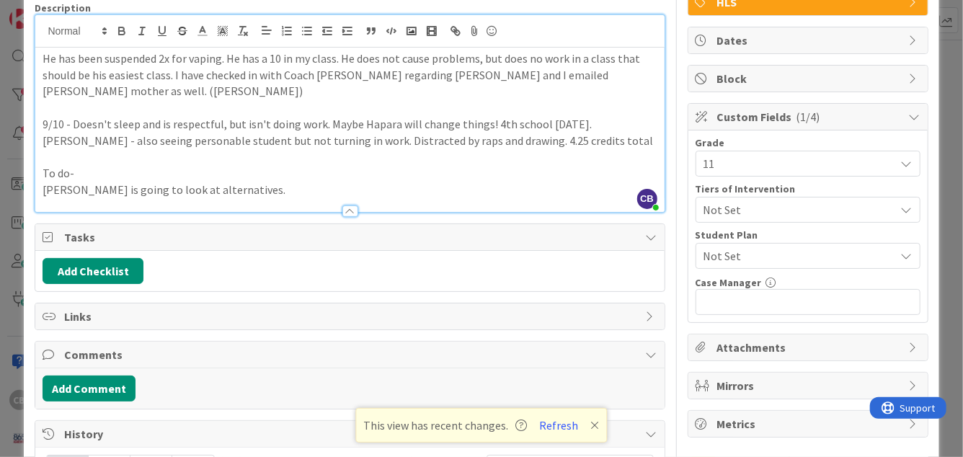
scroll to position [0, 0]
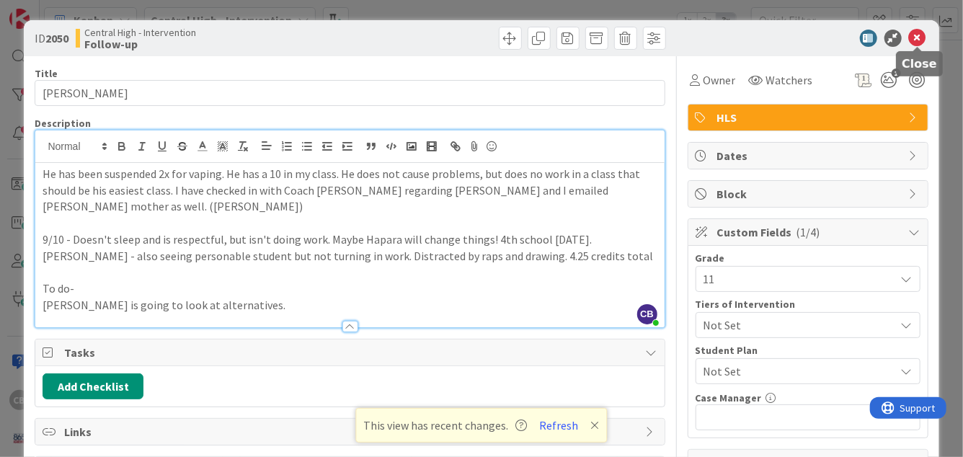
click at [913, 37] on icon at bounding box center [917, 38] width 17 height 17
